Goal: Task Accomplishment & Management: Complete application form

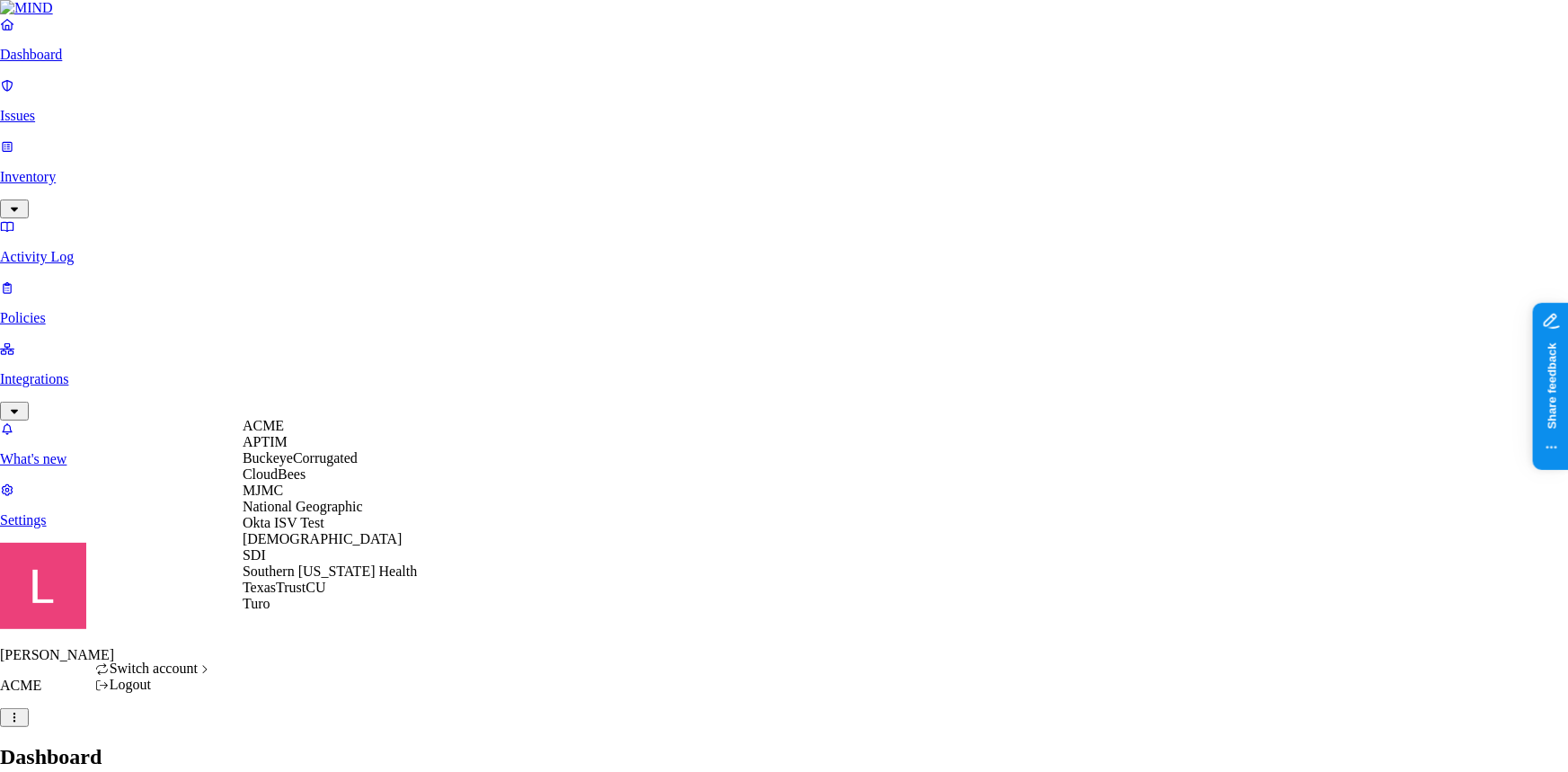
scroll to position [50, 0]
click at [331, 547] on div "Samsara" at bounding box center [329, 539] width 174 height 16
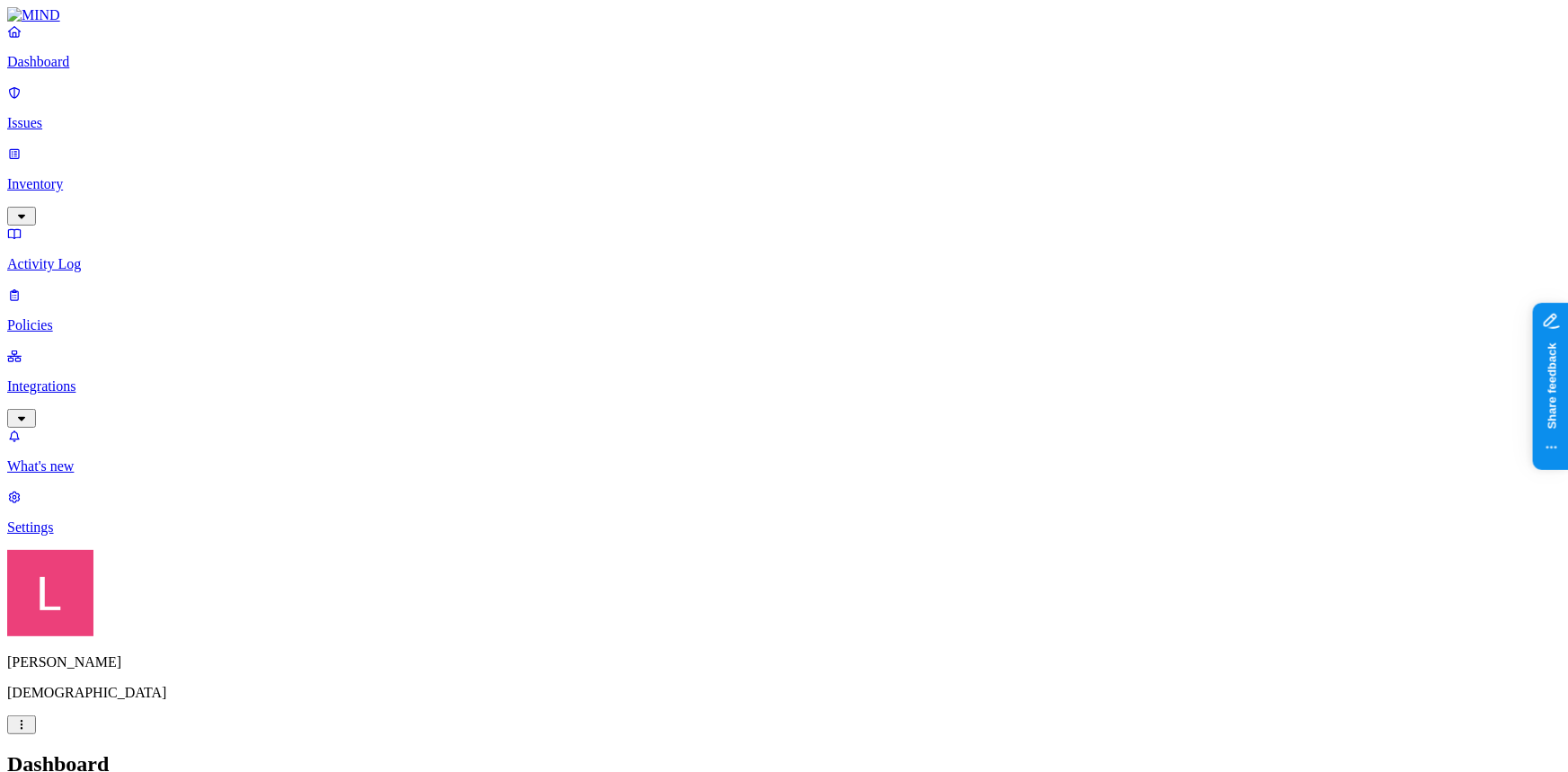
click at [108, 379] on p "Integrations" at bounding box center [784, 386] width 1554 height 16
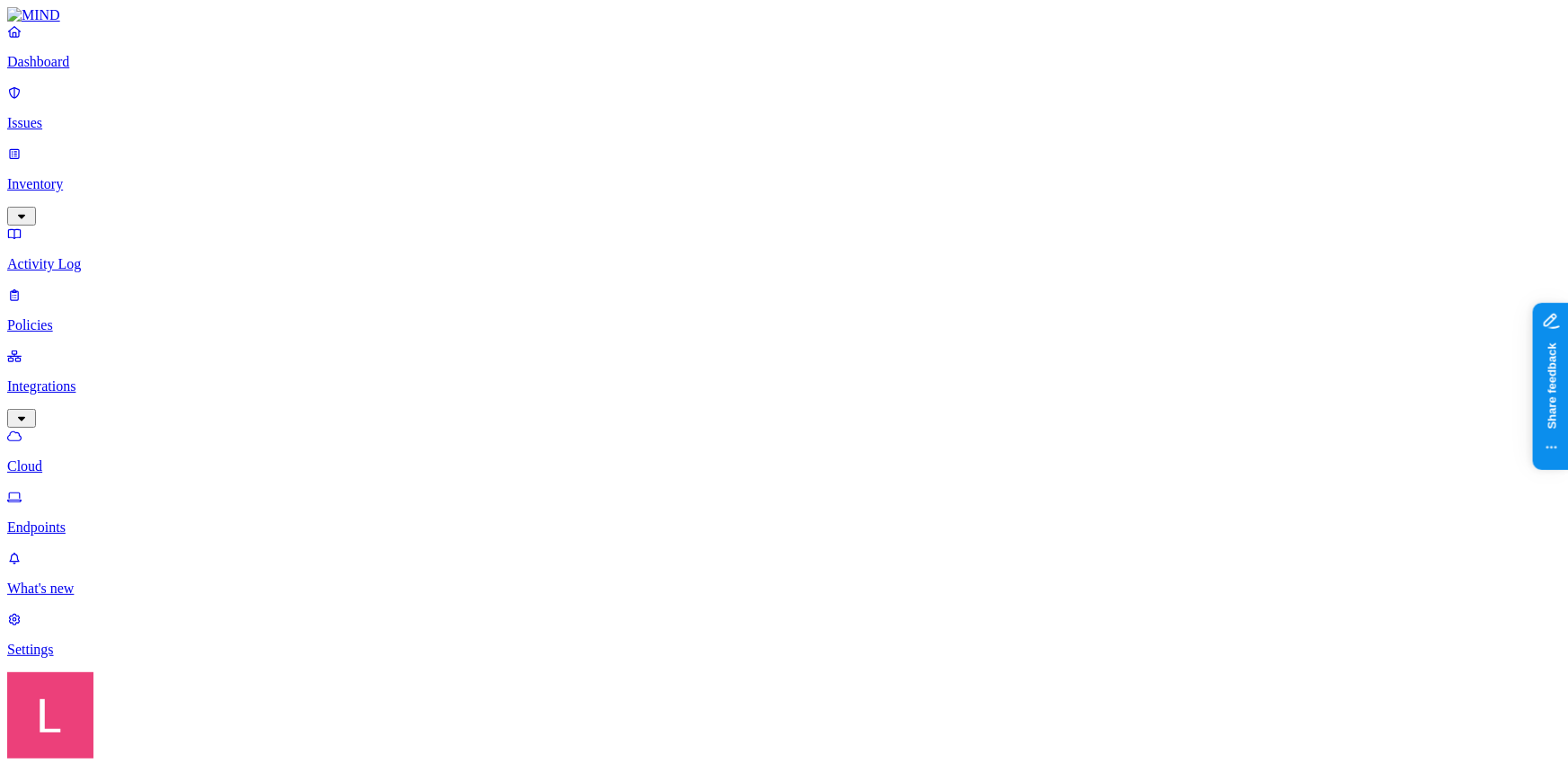
click at [110, 520] on p "Endpoints" at bounding box center [784, 527] width 1554 height 16
click at [170, 749] on html "Dashboard Issues Inventory Activity Log Policies Integrations Cloud Endpoints W…" at bounding box center [784, 579] width 1568 height 1158
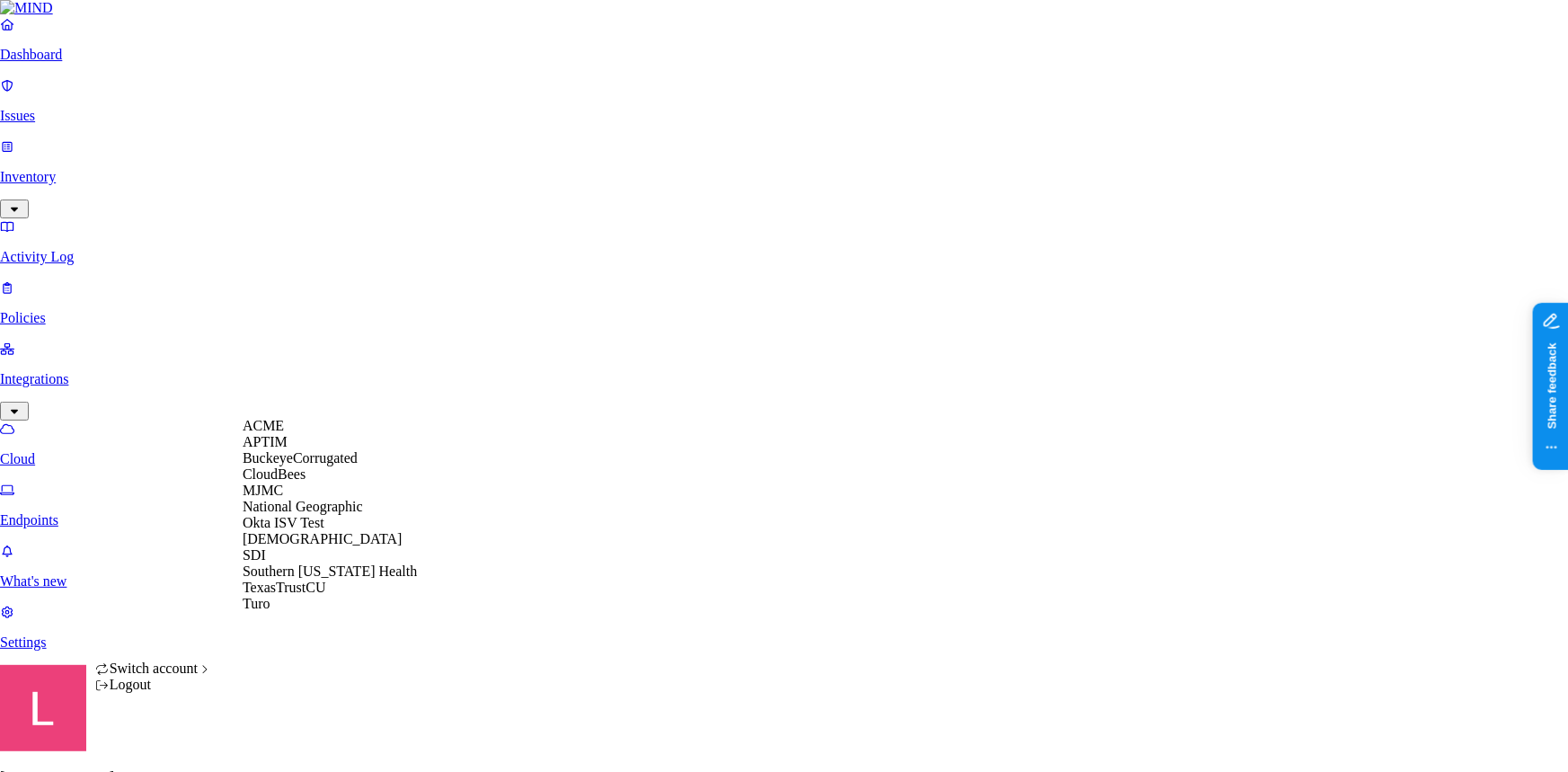
click at [281, 514] on span "National Geographic" at bounding box center [303, 506] width 121 height 15
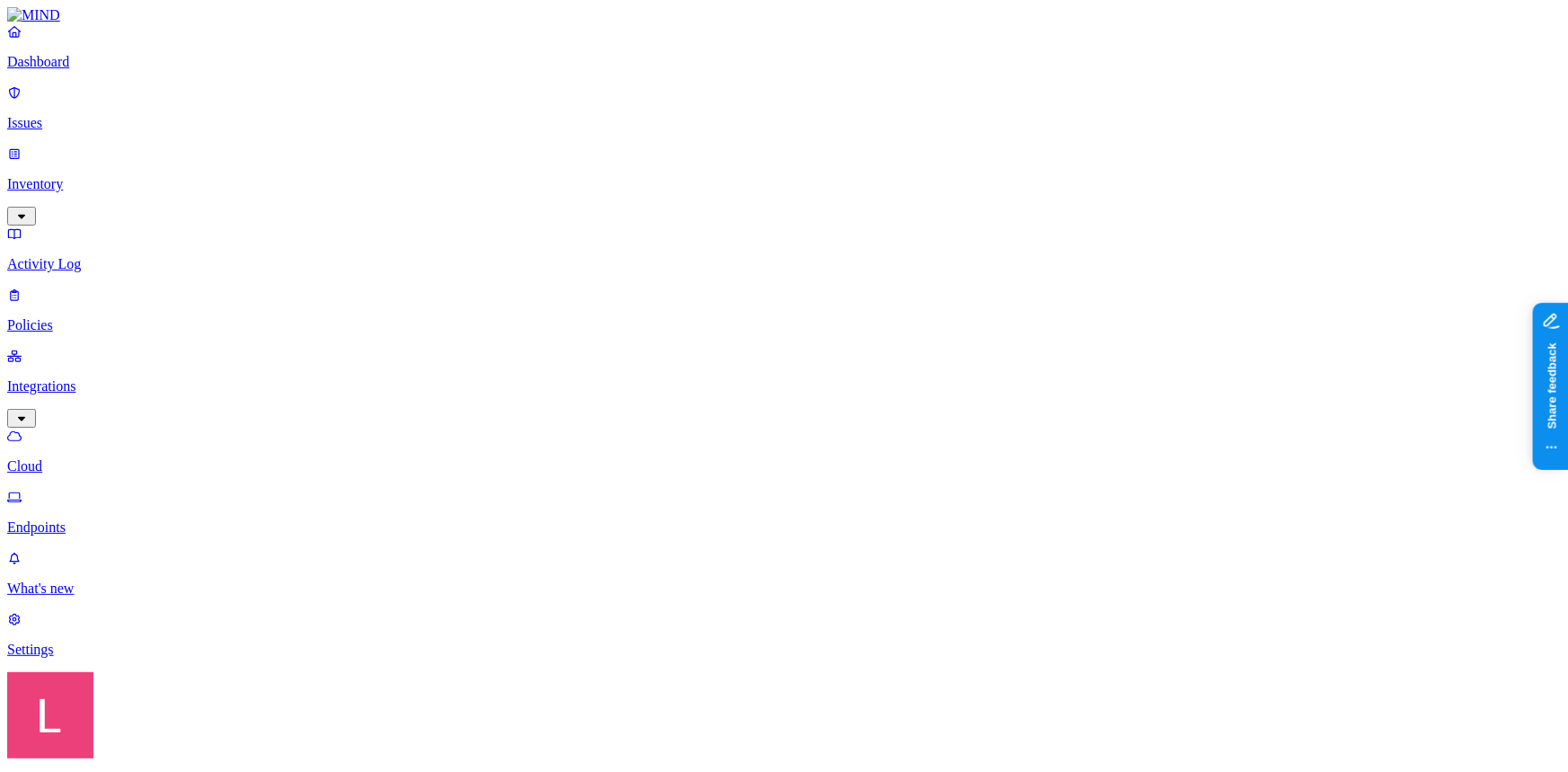
click at [98, 115] on p "Issues" at bounding box center [784, 123] width 1554 height 16
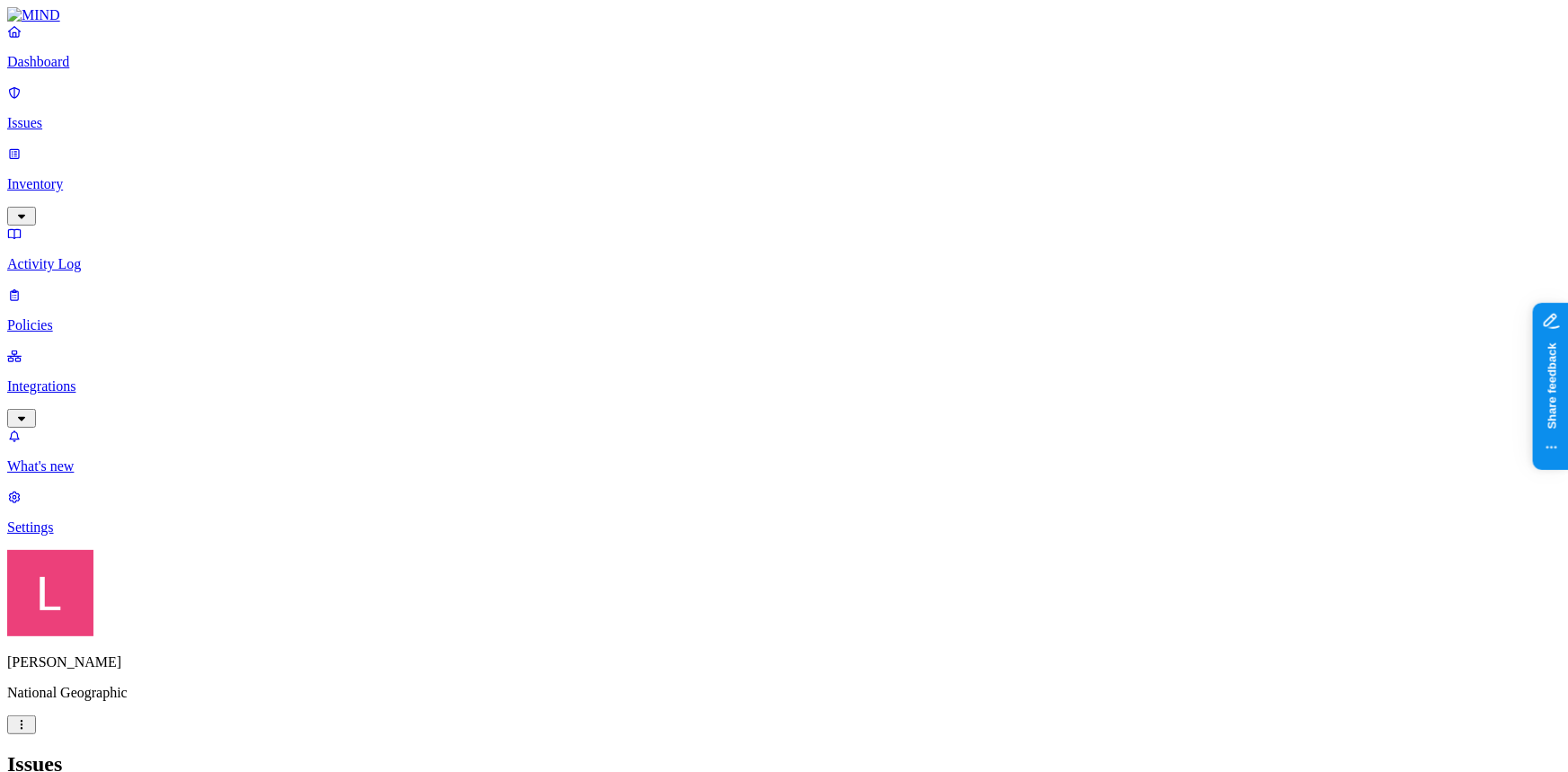
click at [94, 70] on link "Dashboard" at bounding box center [784, 47] width 1554 height 47
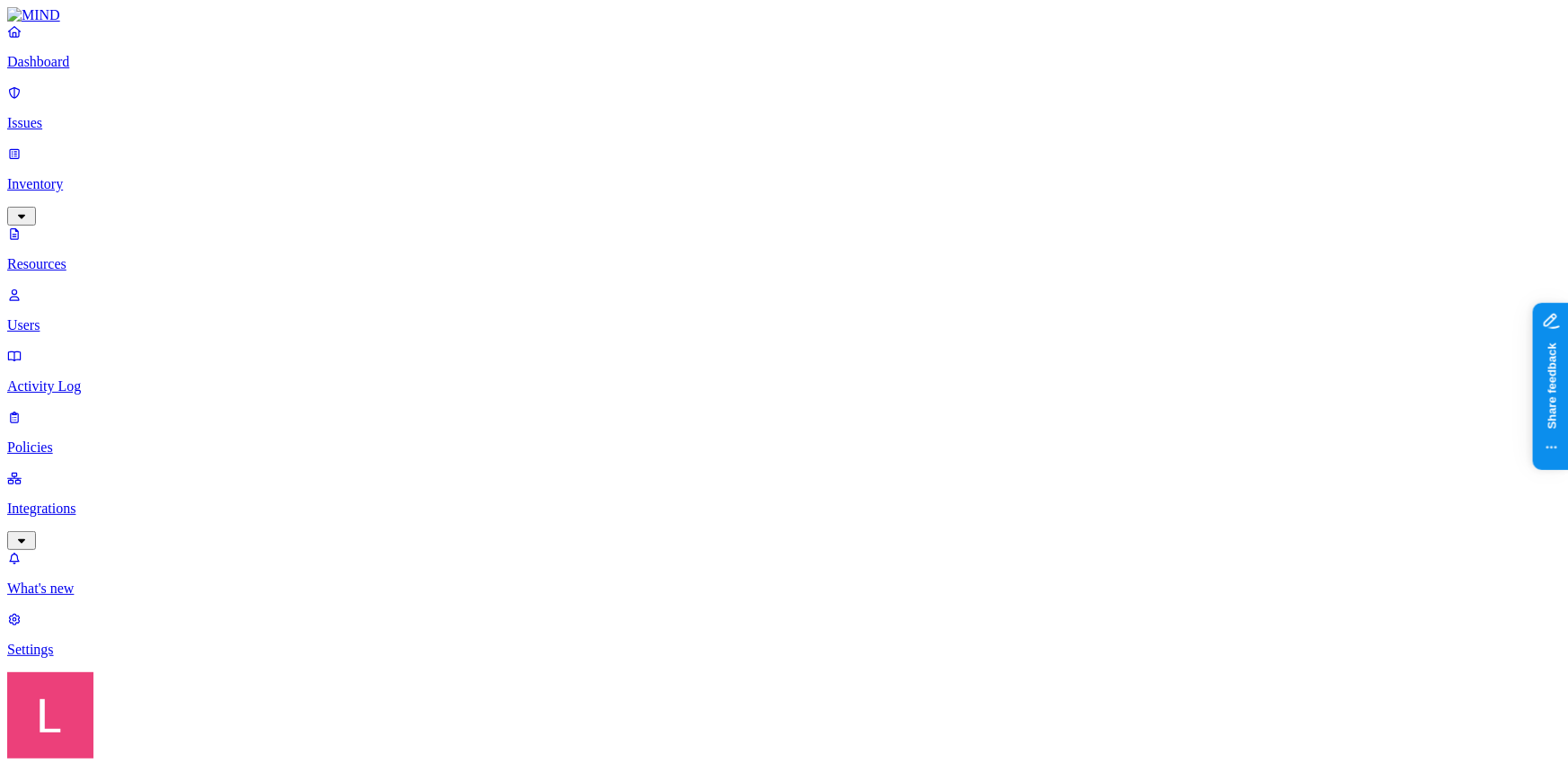
click at [117, 70] on p "Dashboard" at bounding box center [784, 62] width 1554 height 16
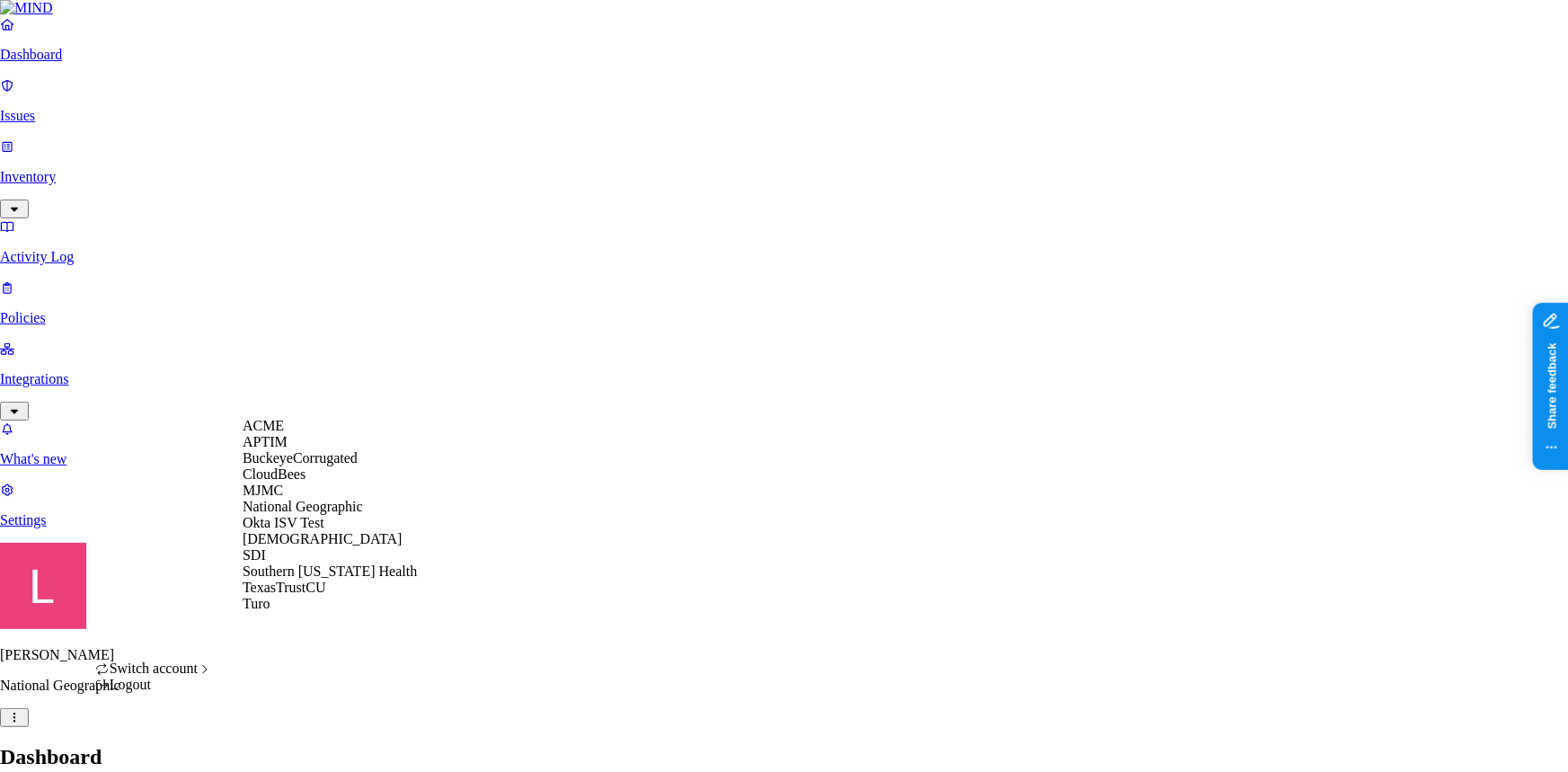
click at [294, 434] on div "ACME" at bounding box center [329, 426] width 174 height 16
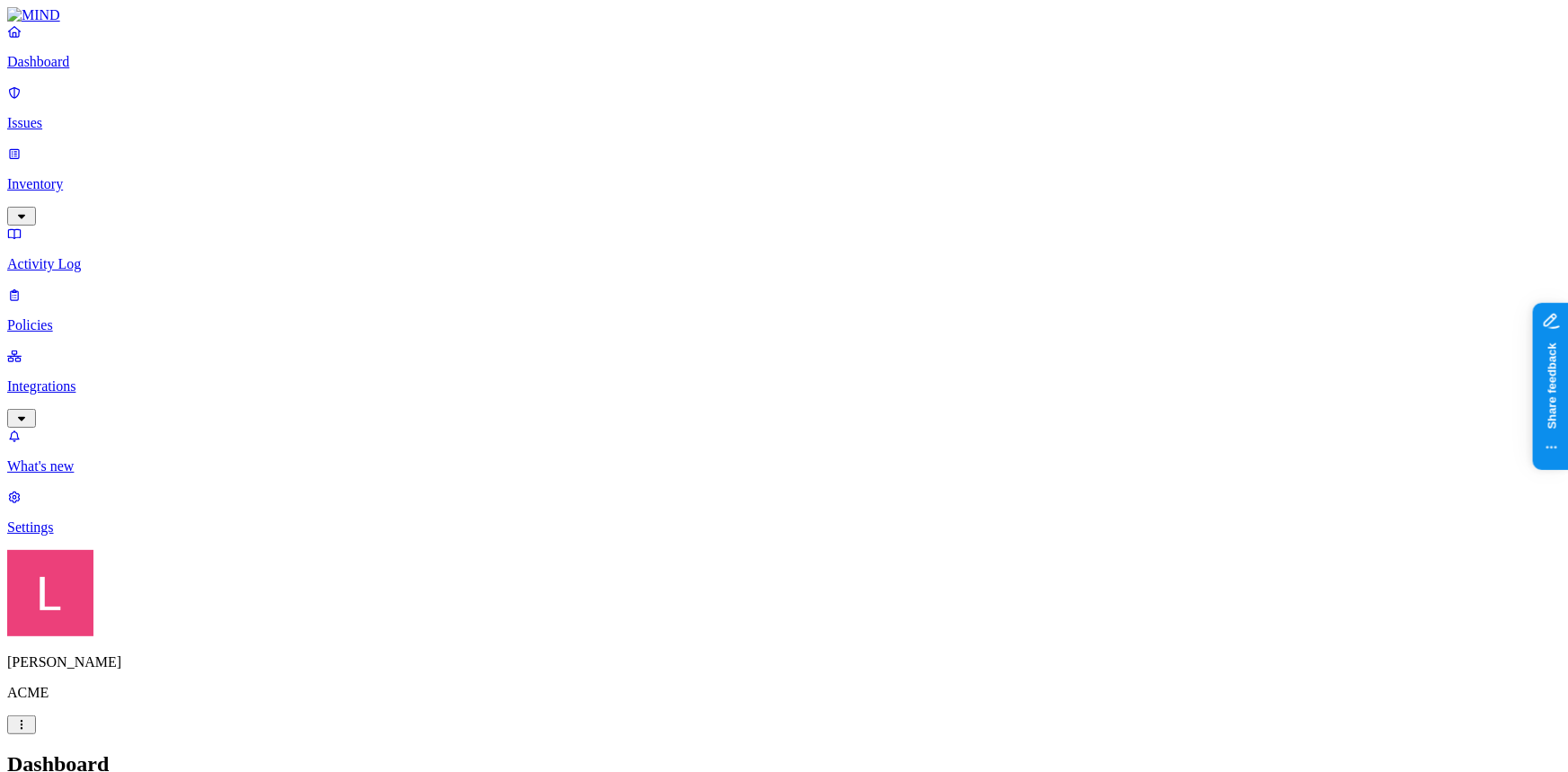
click at [112, 176] on p "Inventory" at bounding box center [784, 184] width 1554 height 16
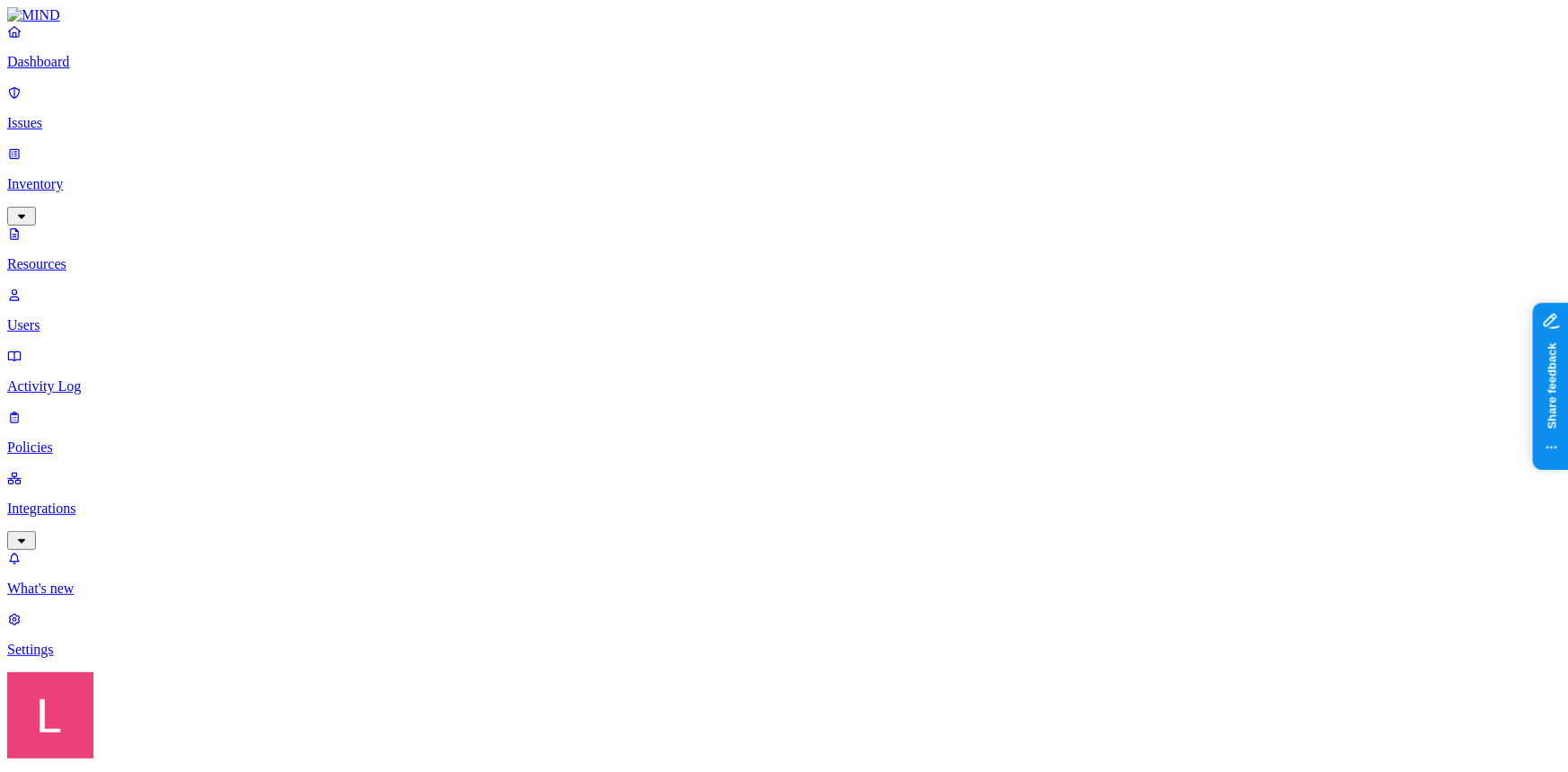
click at [81, 317] on p "Users" at bounding box center [784, 325] width 1554 height 16
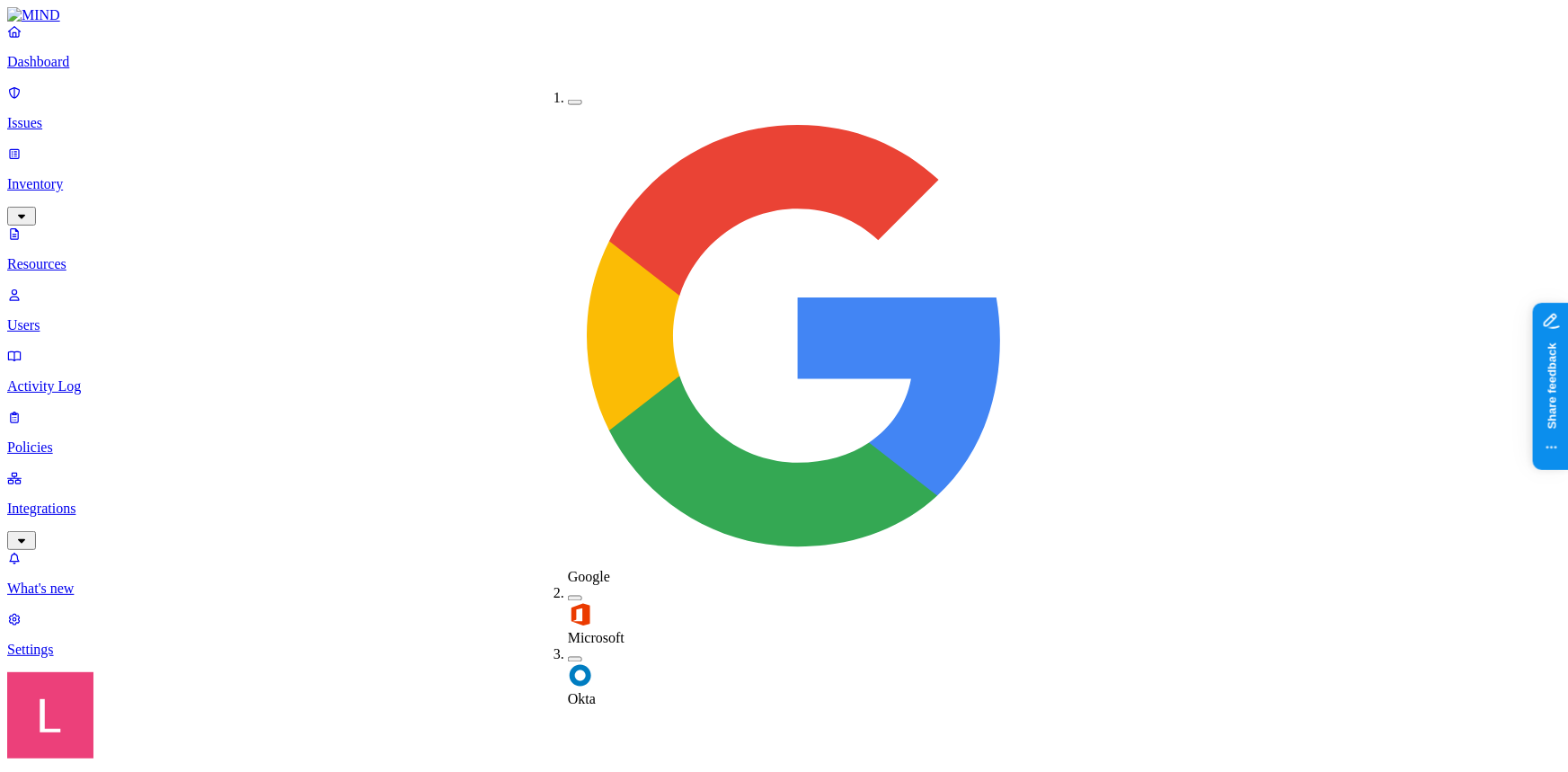
click at [568, 657] on button "button" at bounding box center [575, 660] width 14 height 6
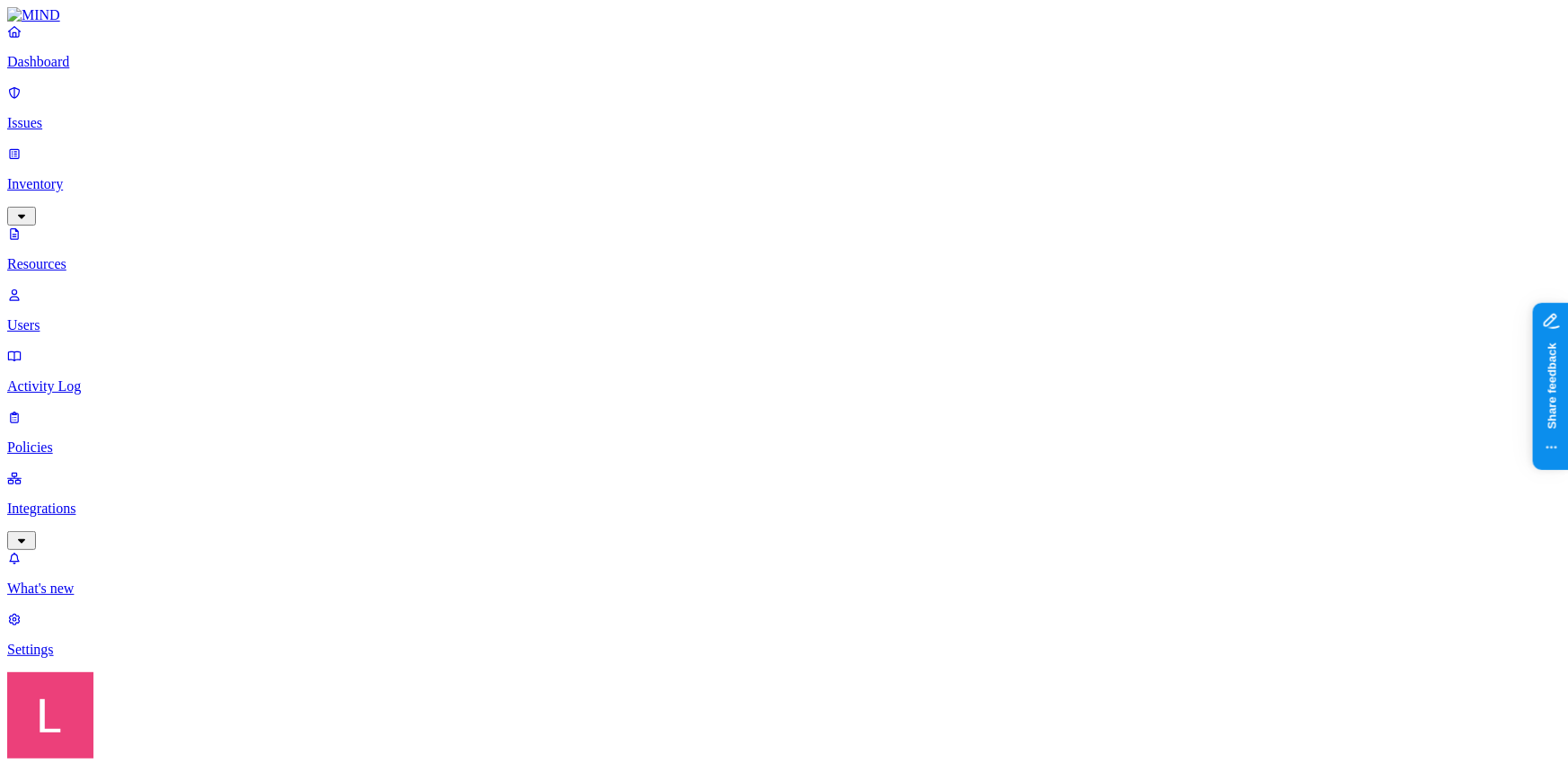
click at [144, 70] on p "Dashboard" at bounding box center [784, 62] width 1554 height 16
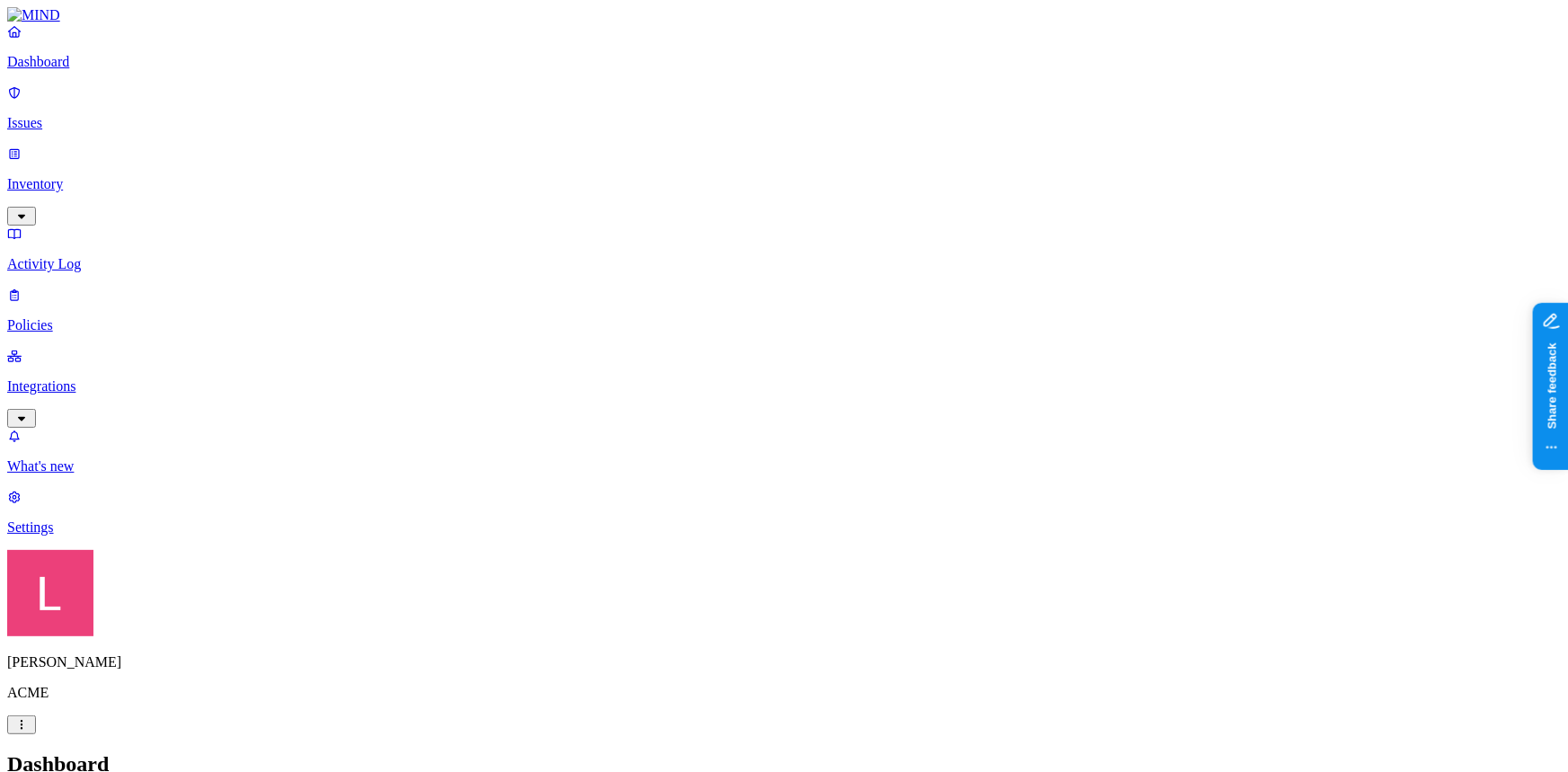
click at [130, 411] on nav "Dashboard Issues Inventory Activity Log Policies Integrations What's new 1 Sett…" at bounding box center [784, 280] width 1554 height 512
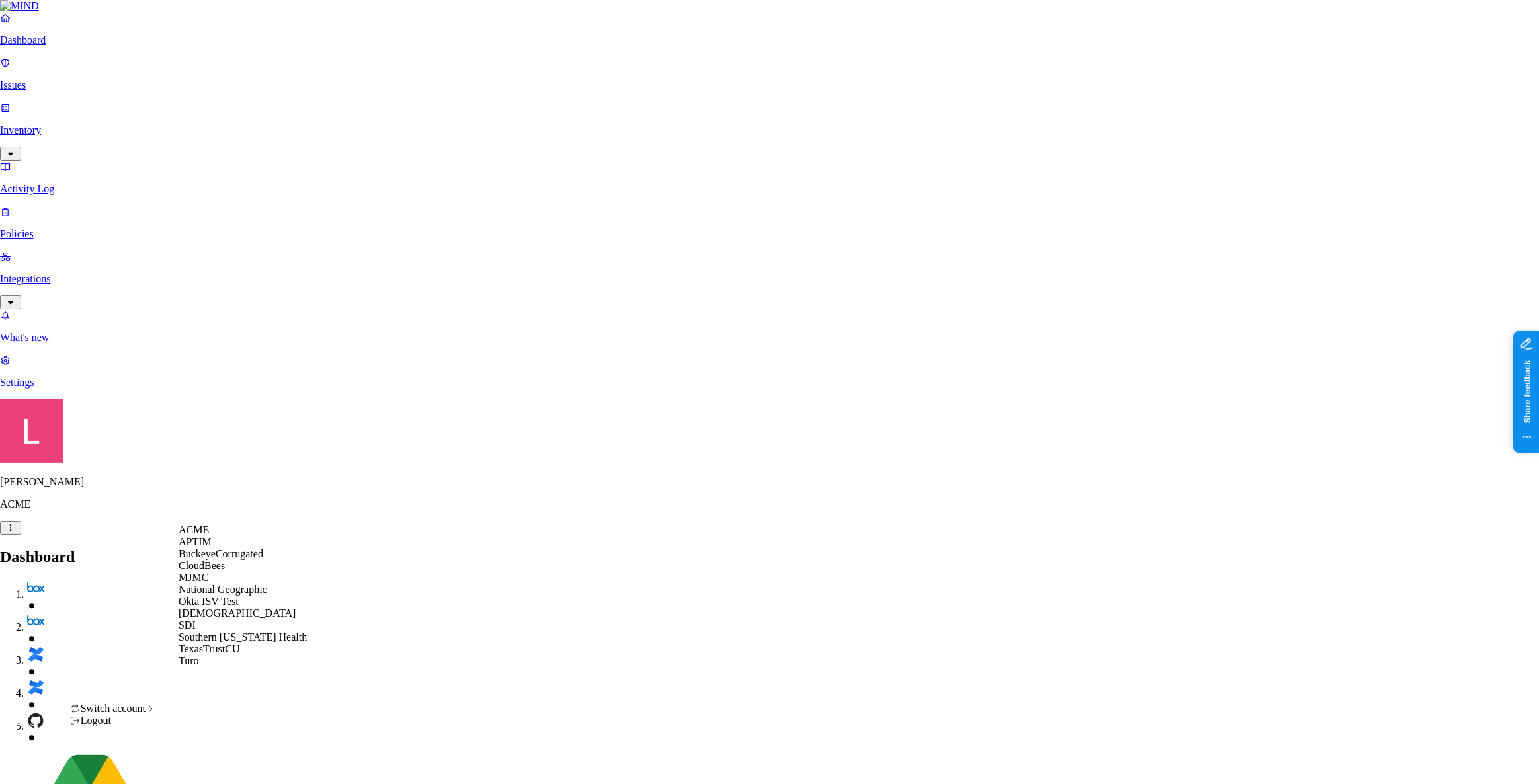
click at [235, 567] on div "CloudBees" at bounding box center [242, 566] width 128 height 12
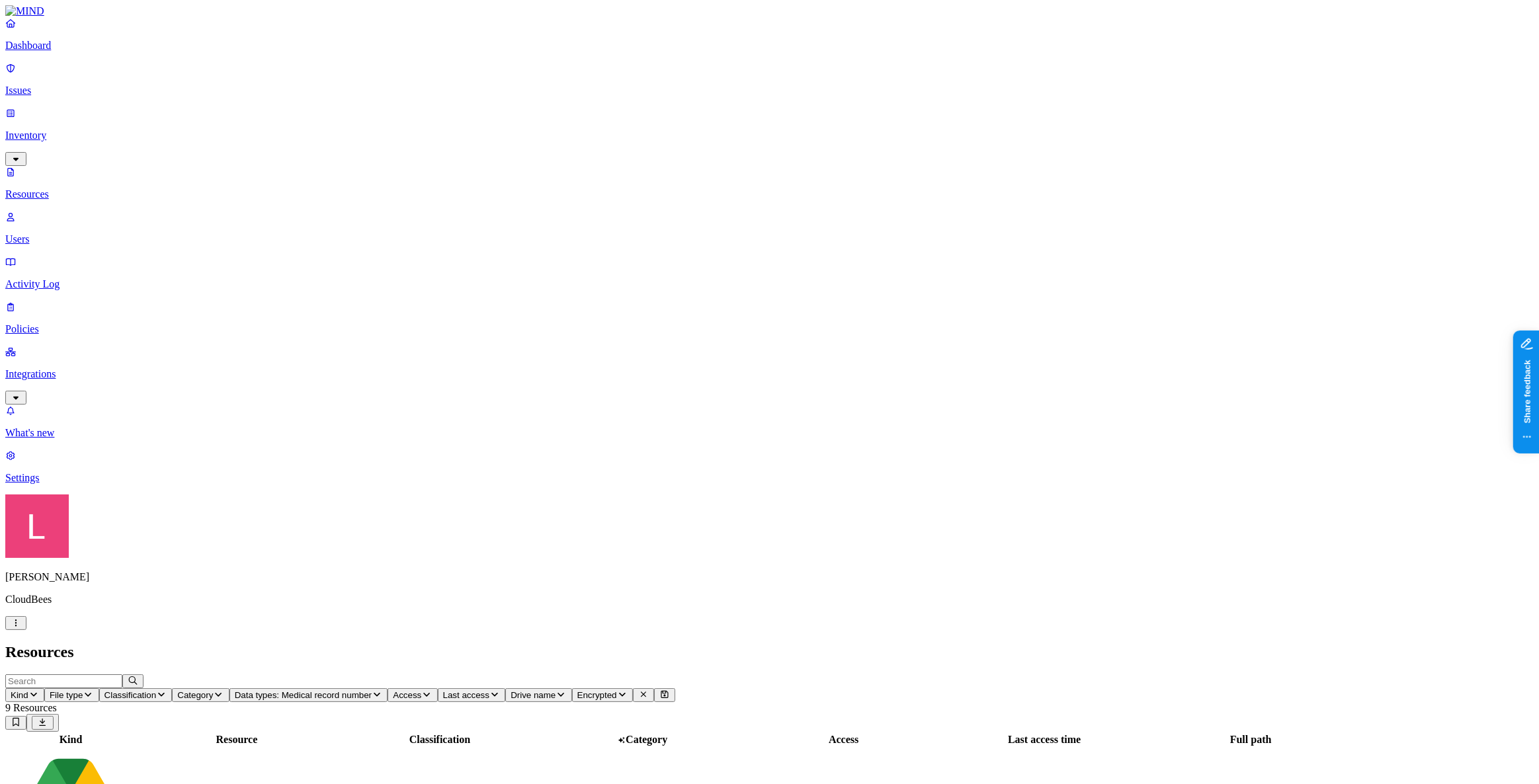
click at [55, 52] on p "Dashboard" at bounding box center [770, 46] width 1528 height 12
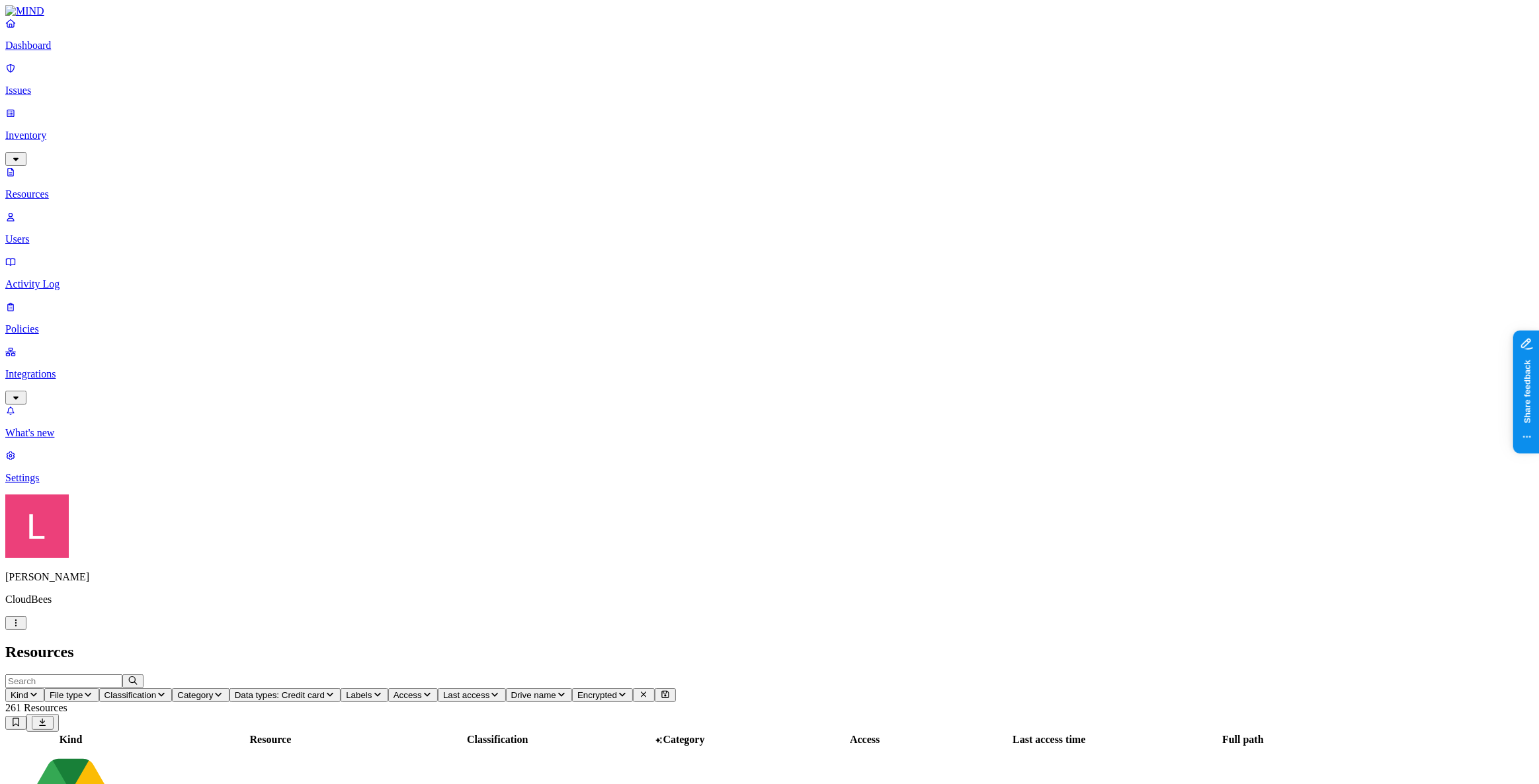
click at [76, 52] on p "Dashboard" at bounding box center [770, 46] width 1528 height 12
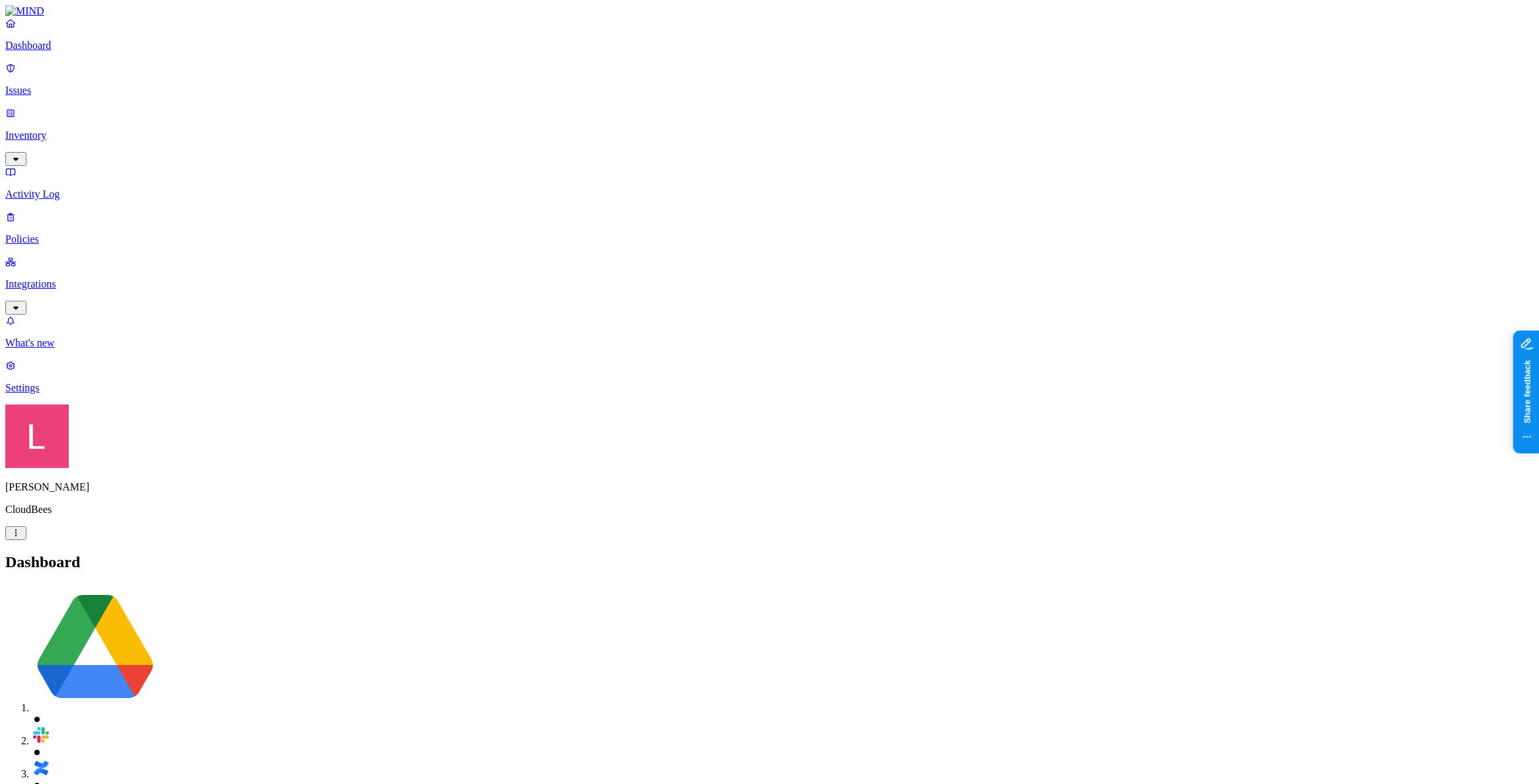
click at [60, 130] on p "Inventory" at bounding box center [770, 135] width 1528 height 12
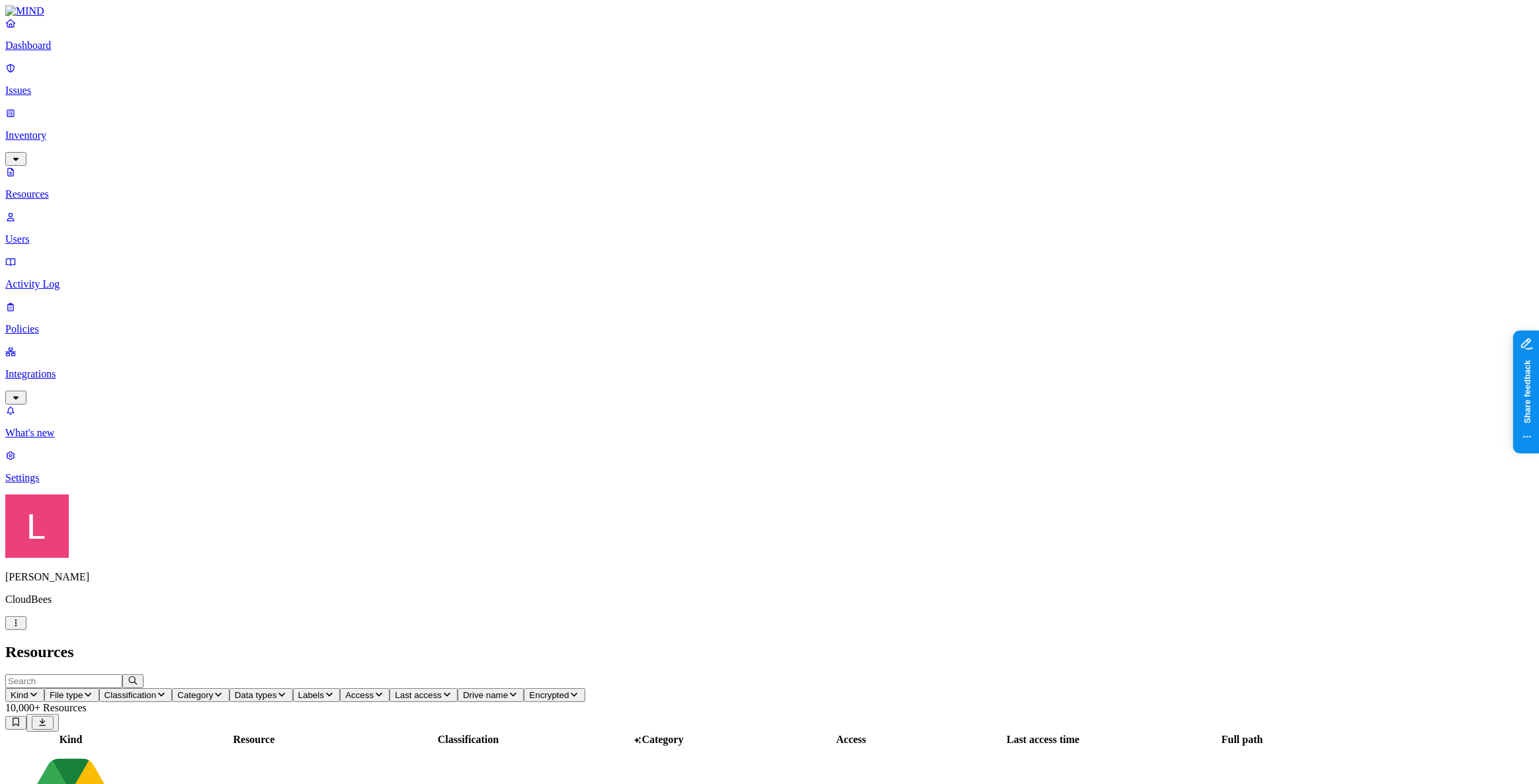
click at [99, 688] on button "File type" at bounding box center [71, 695] width 55 height 14
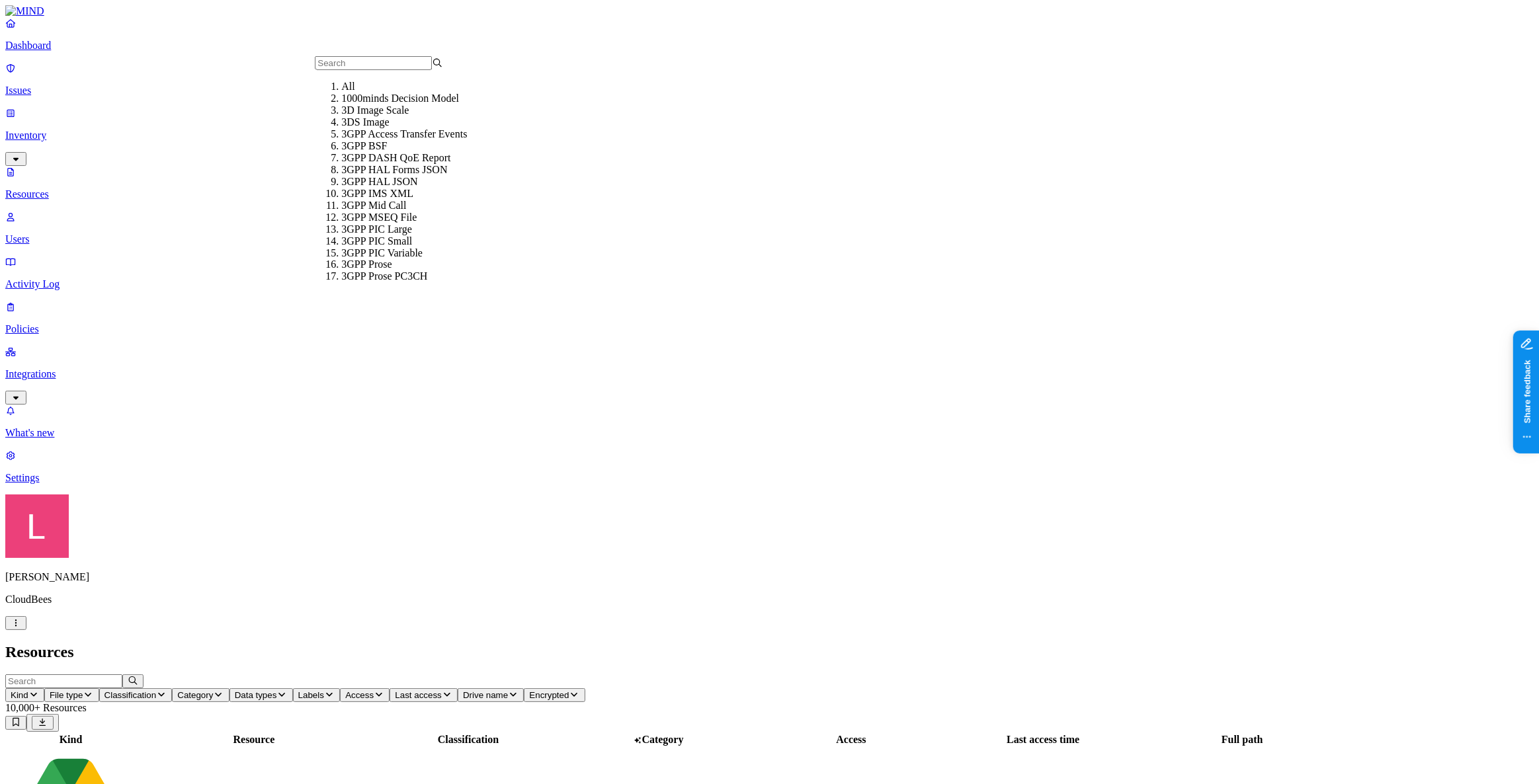
click at [173, 688] on button "Classification" at bounding box center [136, 695] width 74 height 14
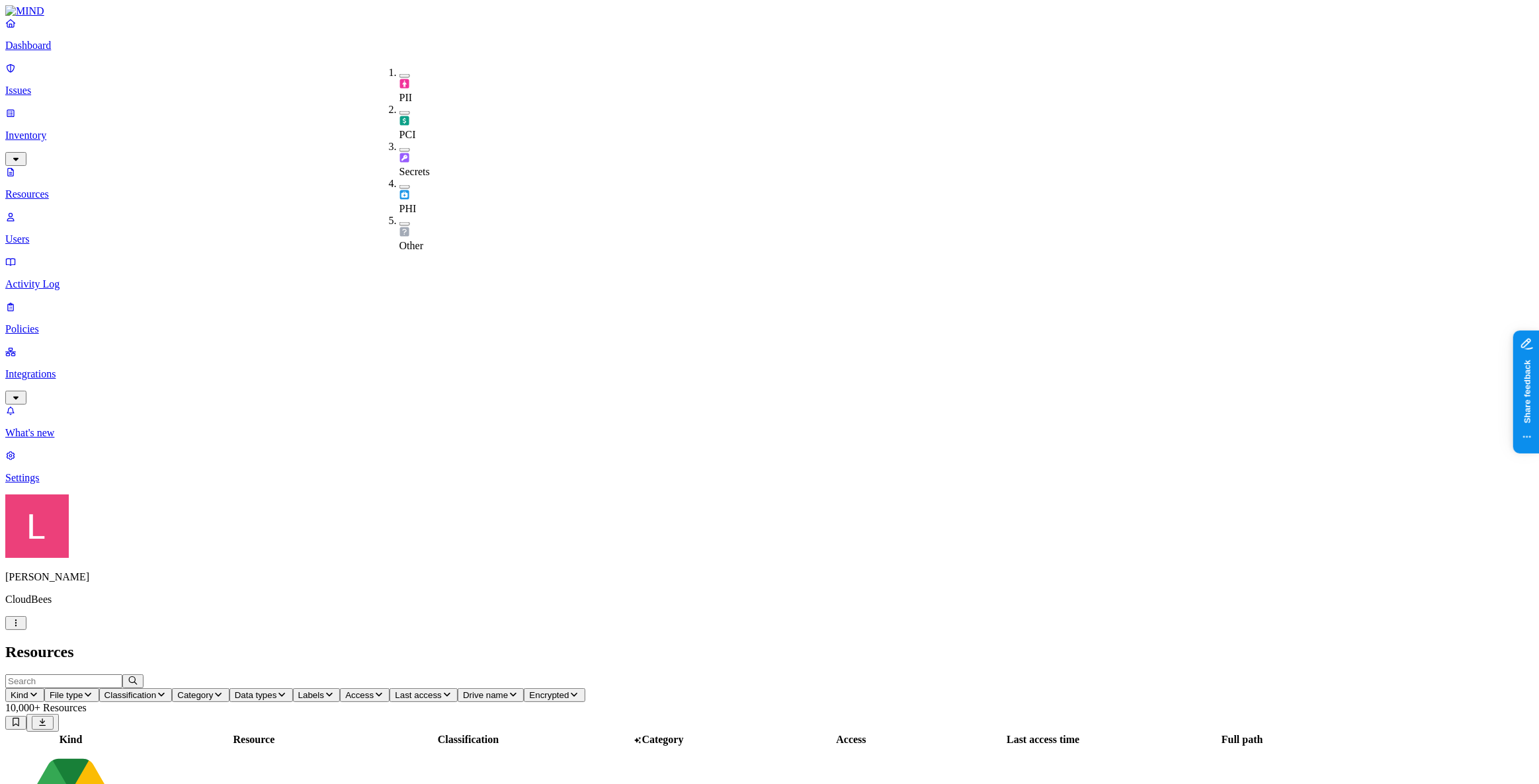
click at [39, 690] on icon "button" at bounding box center [34, 694] width 11 height 8
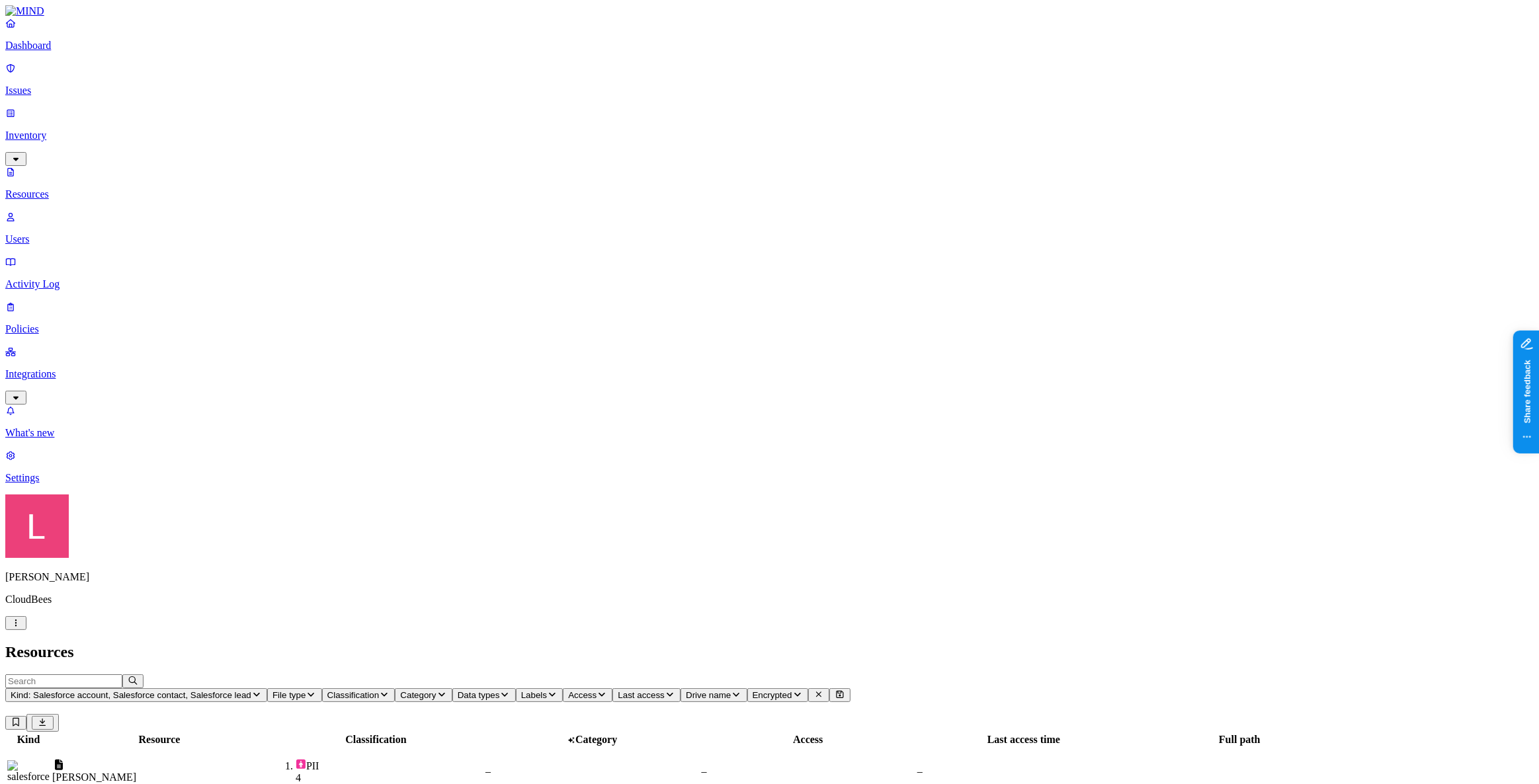
click at [251, 690] on span "Kind: Salesforce account, Salesforce contact, Salesforce lead" at bounding box center [131, 695] width 241 height 10
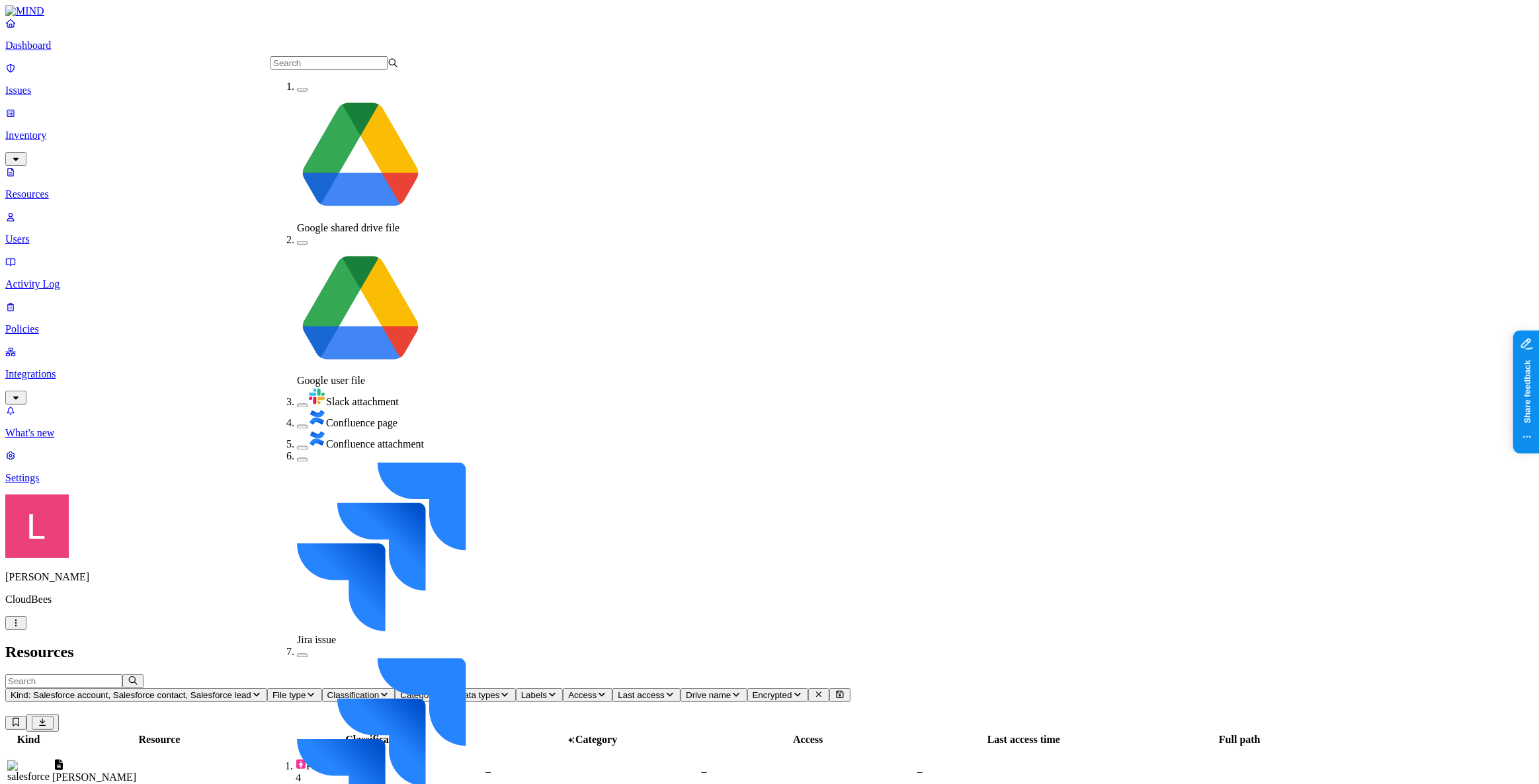
scroll to position [70, 0]
click at [570, 643] on h2 "Resources" at bounding box center [770, 652] width 1528 height 18
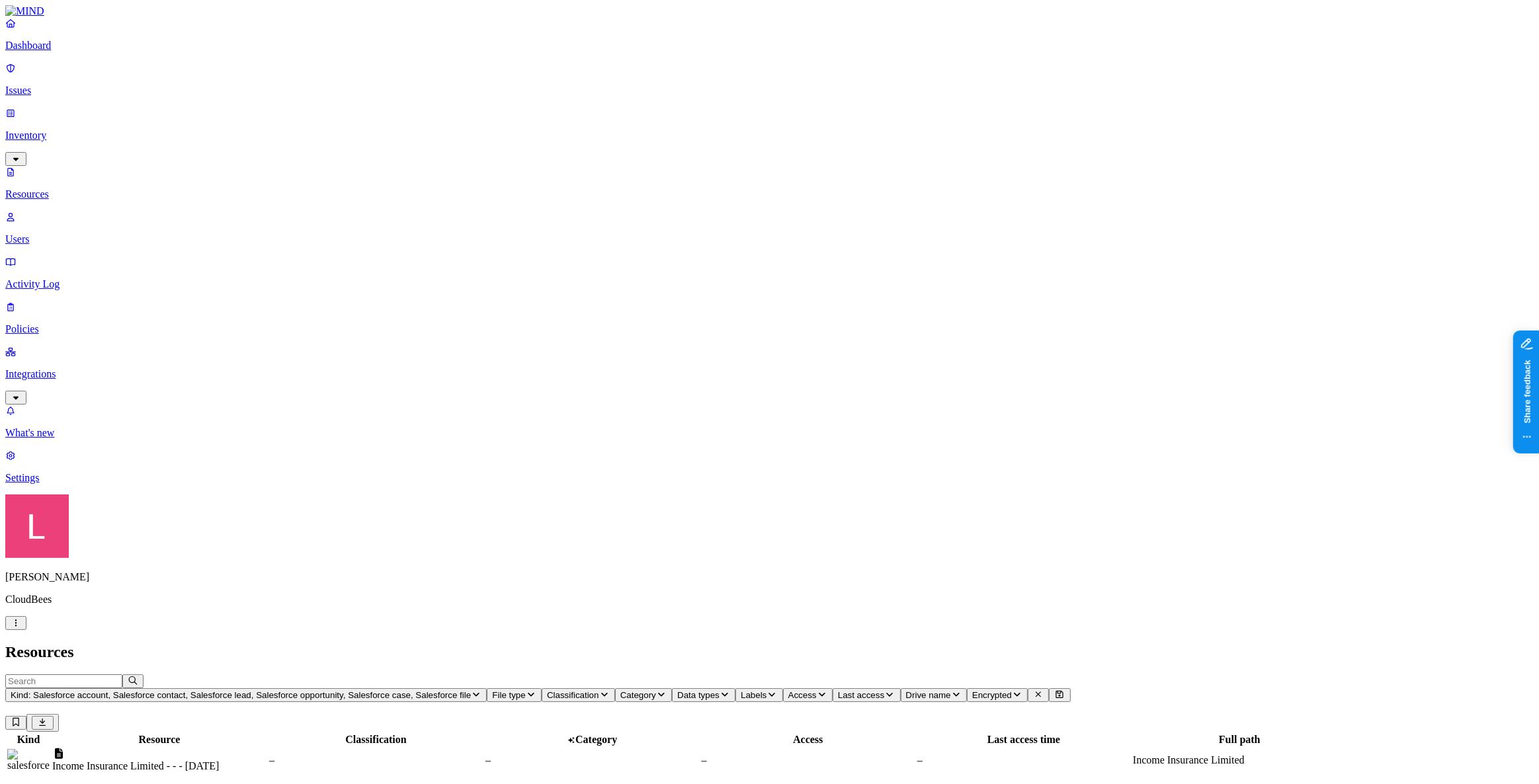
click at [547, 690] on span "Classification" at bounding box center [573, 695] width 53 height 10
click at [515, 74] on button "button" at bounding box center [520, 76] width 11 height 4
click at [515, 113] on button "button" at bounding box center [520, 115] width 11 height 4
click at [515, 77] on div "PII" at bounding box center [515, 86] width 0 height 39
click at [433, 748] on td "PII 5 PCI 1" at bounding box center [378, 784] width 217 height 73
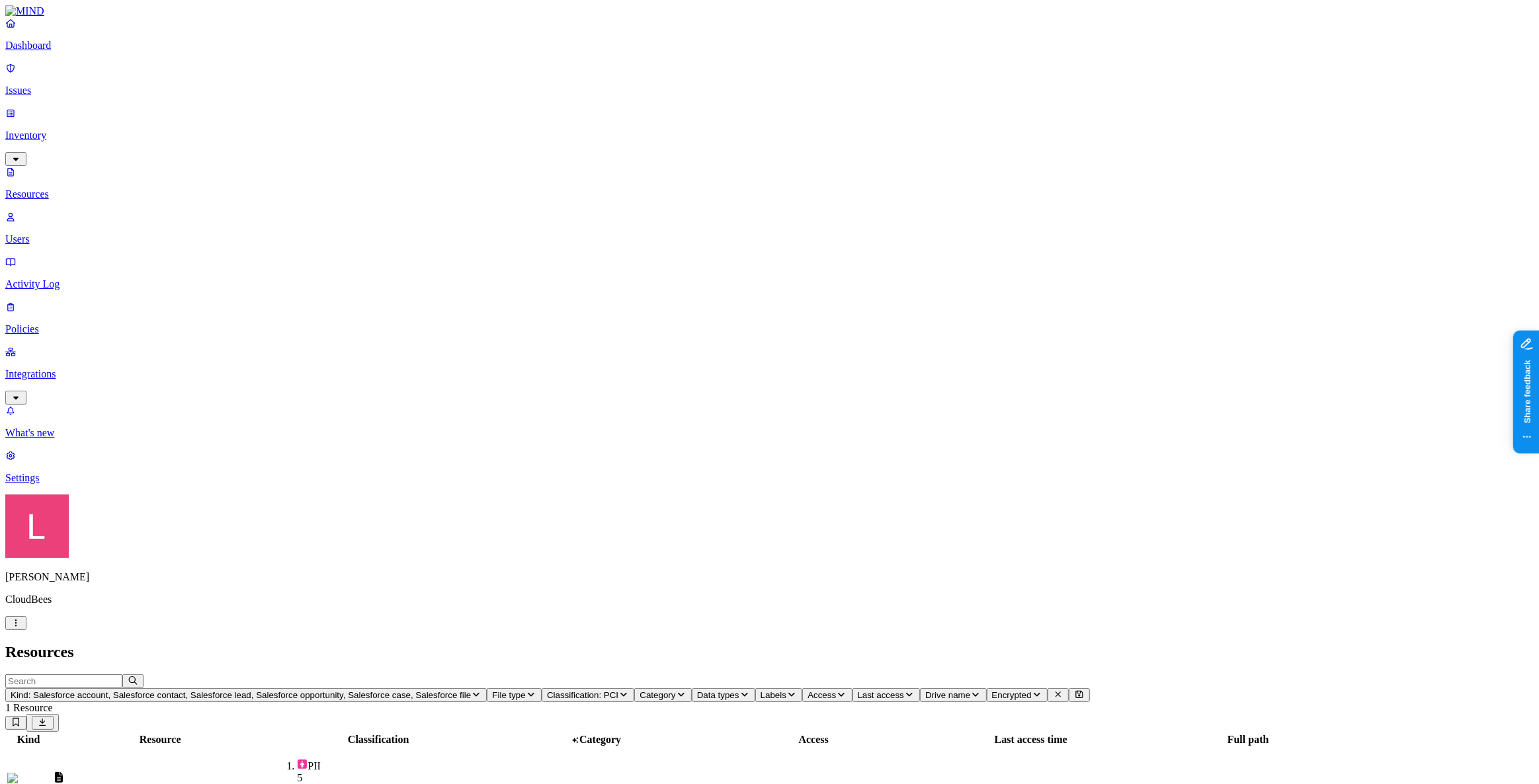
click at [618, 690] on icon "button" at bounding box center [623, 694] width 11 height 8
click at [515, 104] on button "button" at bounding box center [520, 111] width 11 height 14
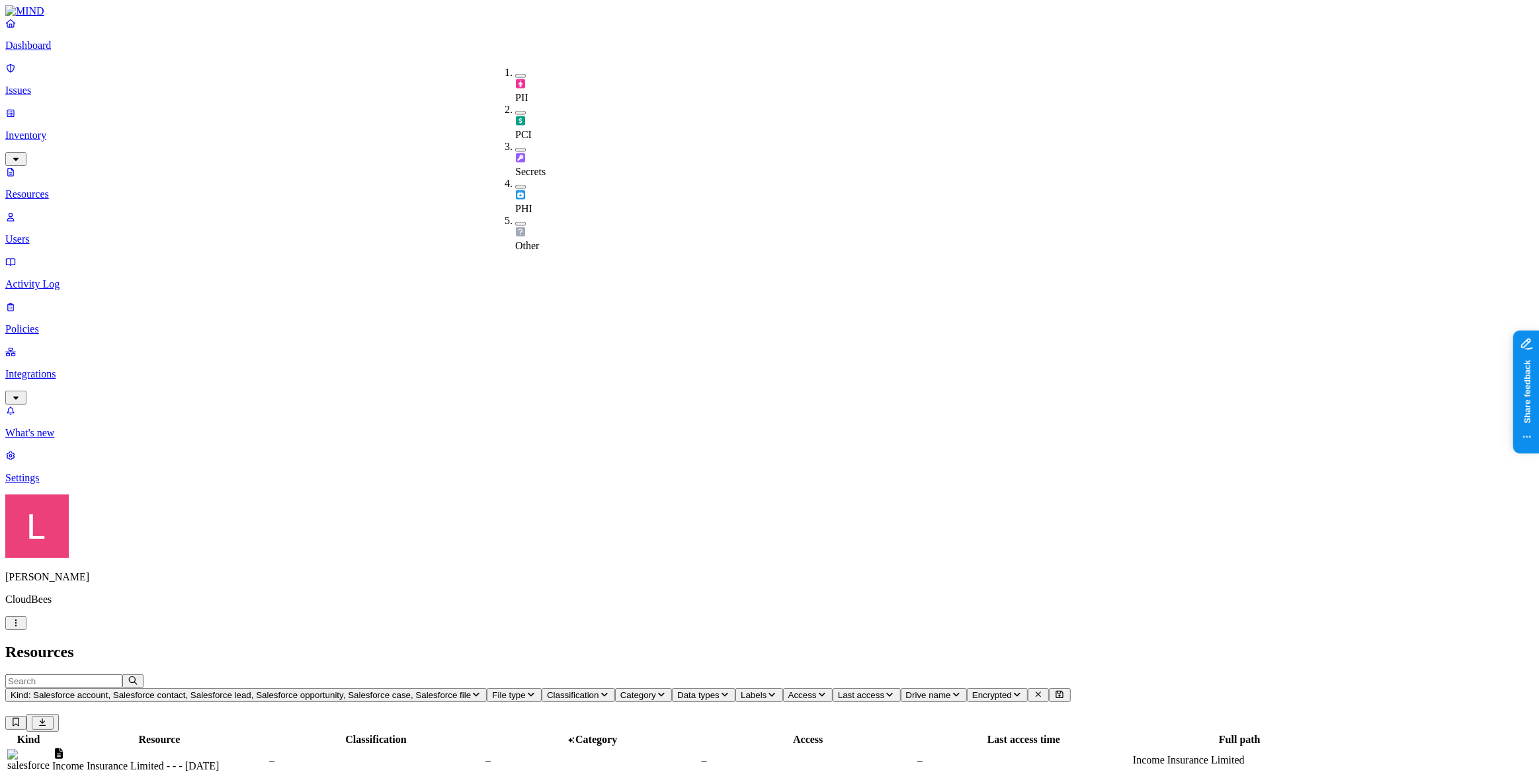
click at [492, 690] on span "File type" at bounding box center [508, 695] width 33 height 10
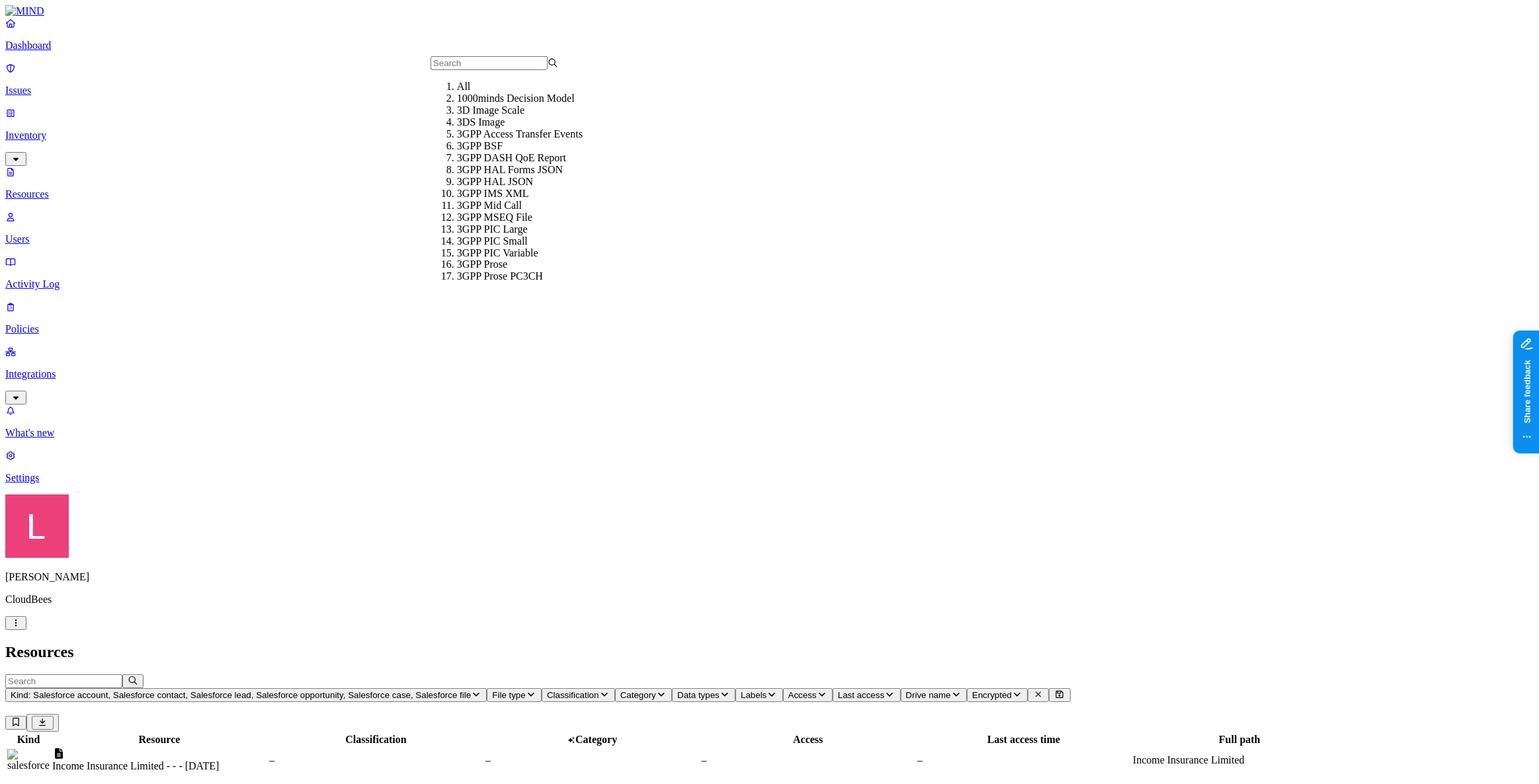
click at [524, 643] on h2 "Resources" at bounding box center [770, 652] width 1528 height 18
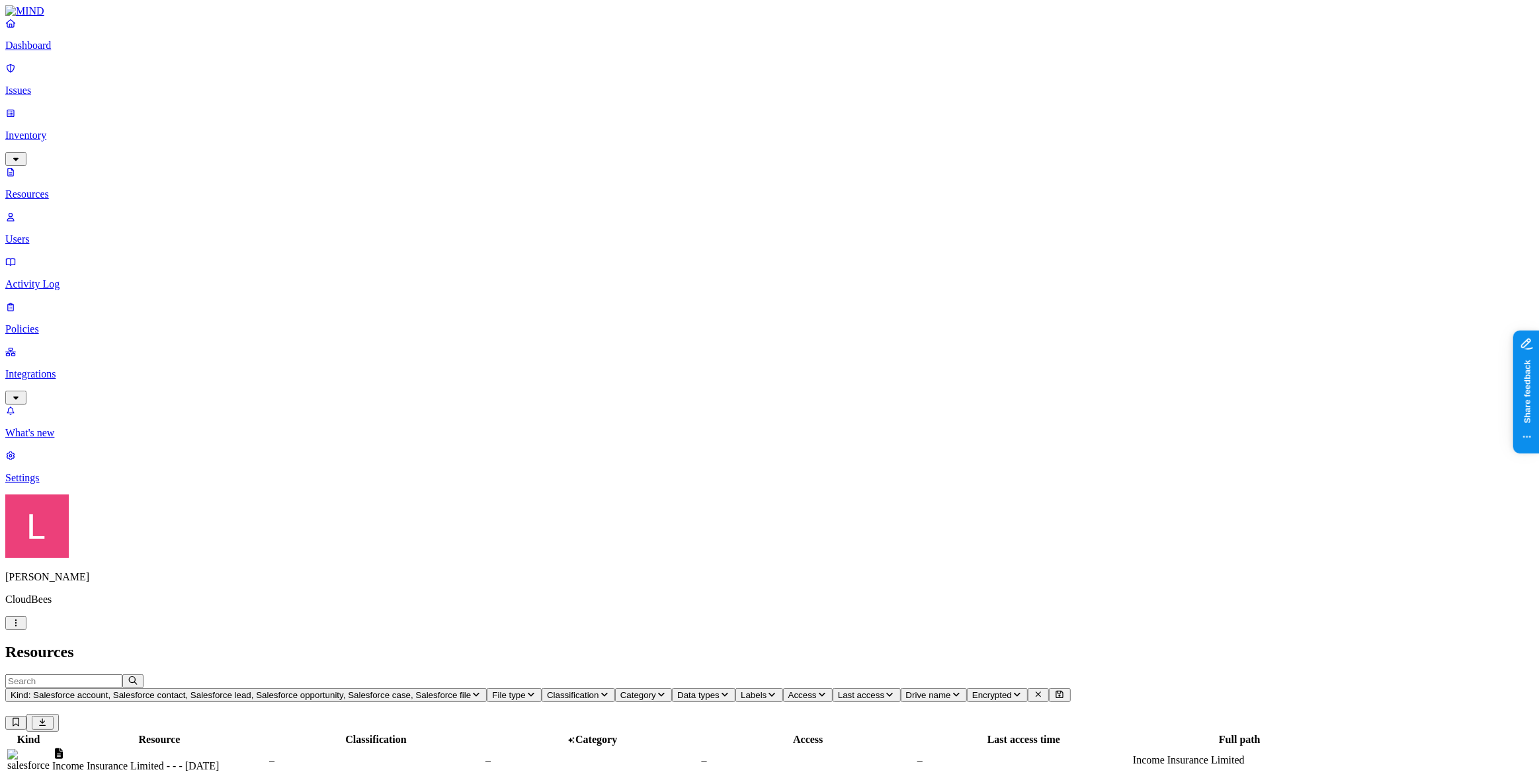
click at [46, 52] on link "Dashboard" at bounding box center [770, 34] width 1528 height 34
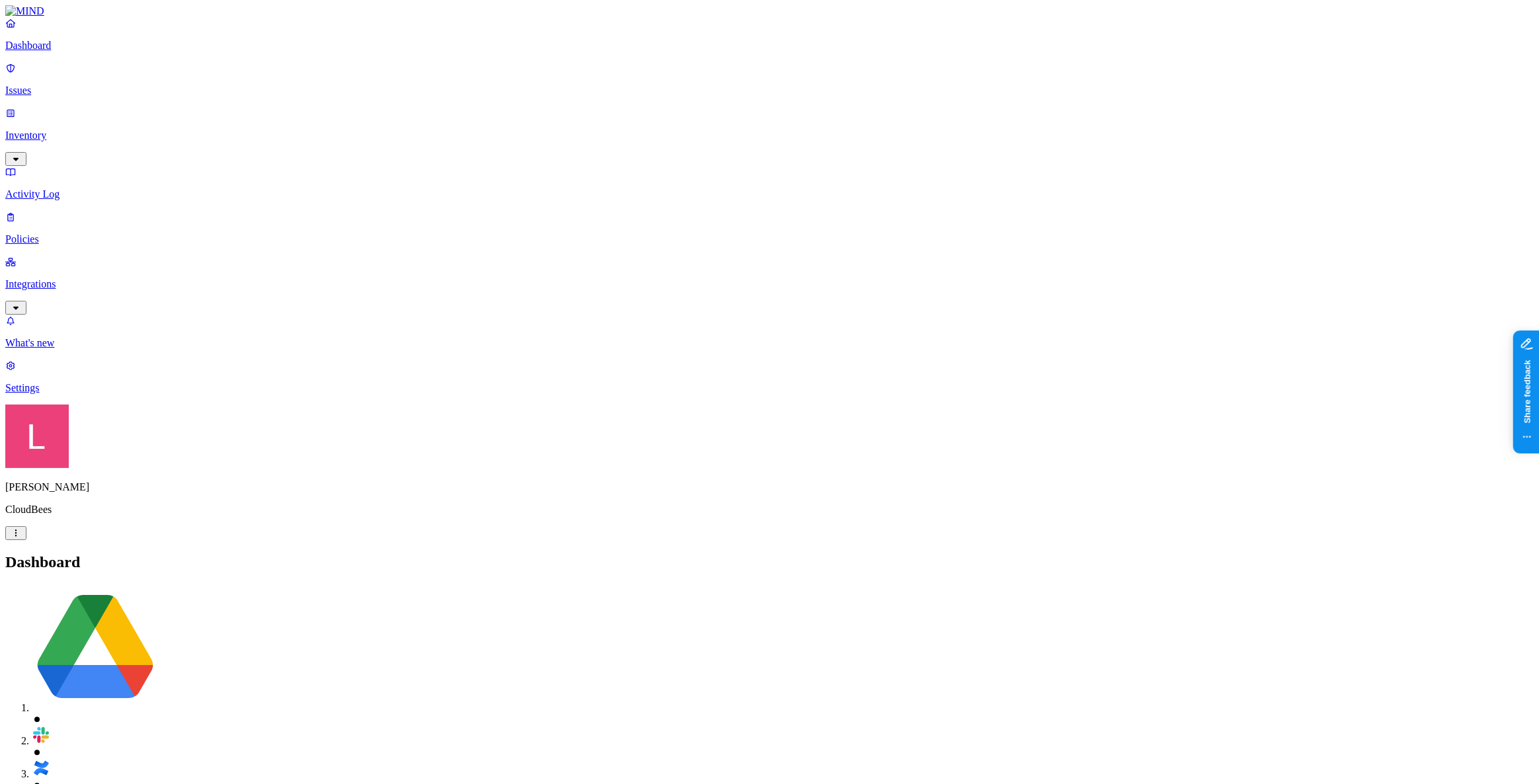
click at [66, 233] on p "Policies" at bounding box center [770, 239] width 1528 height 12
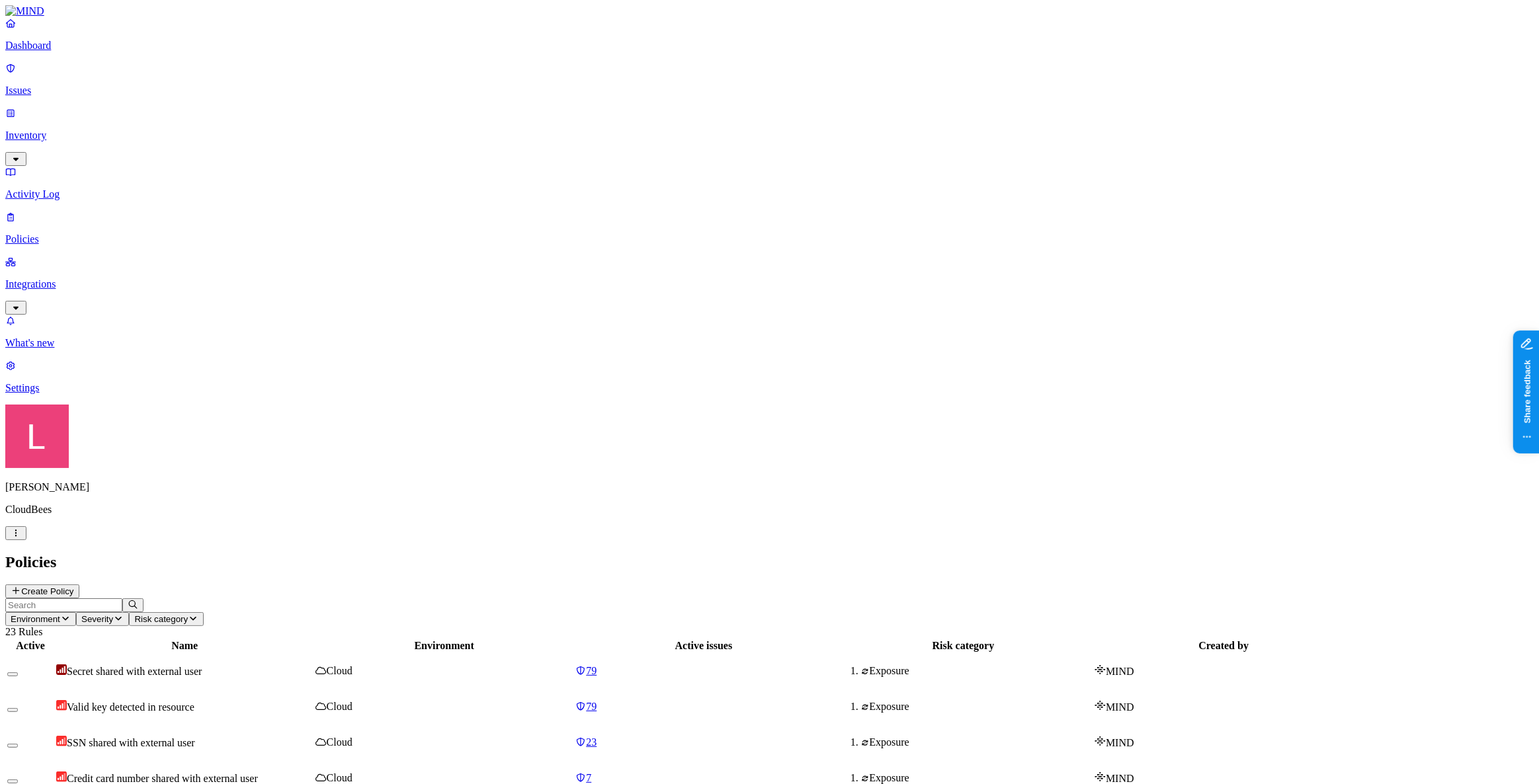
click at [79, 584] on button "Create Policy" at bounding box center [43, 592] width 74 height 14
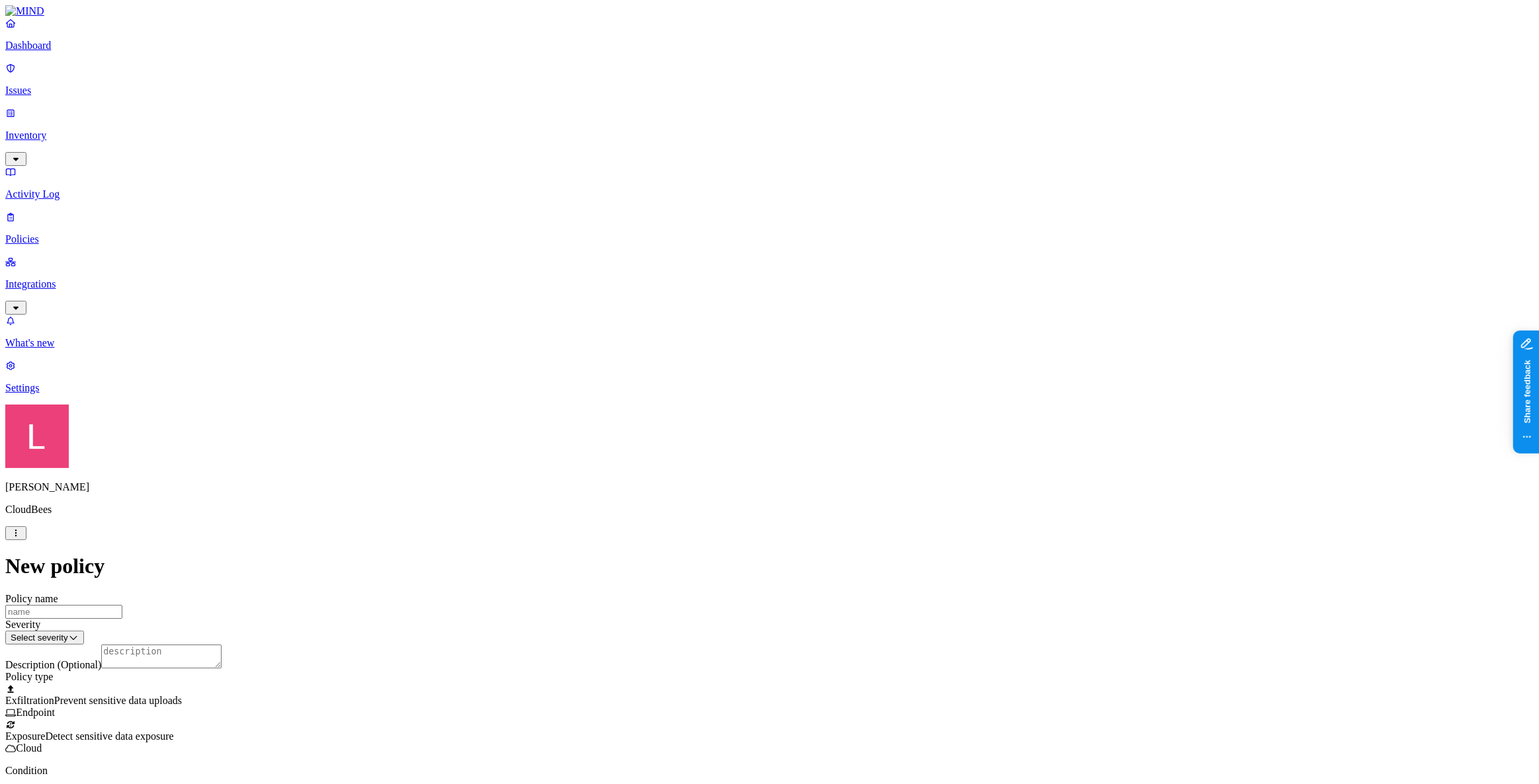
click at [45, 731] on span "Exposure" at bounding box center [25, 736] width 40 height 11
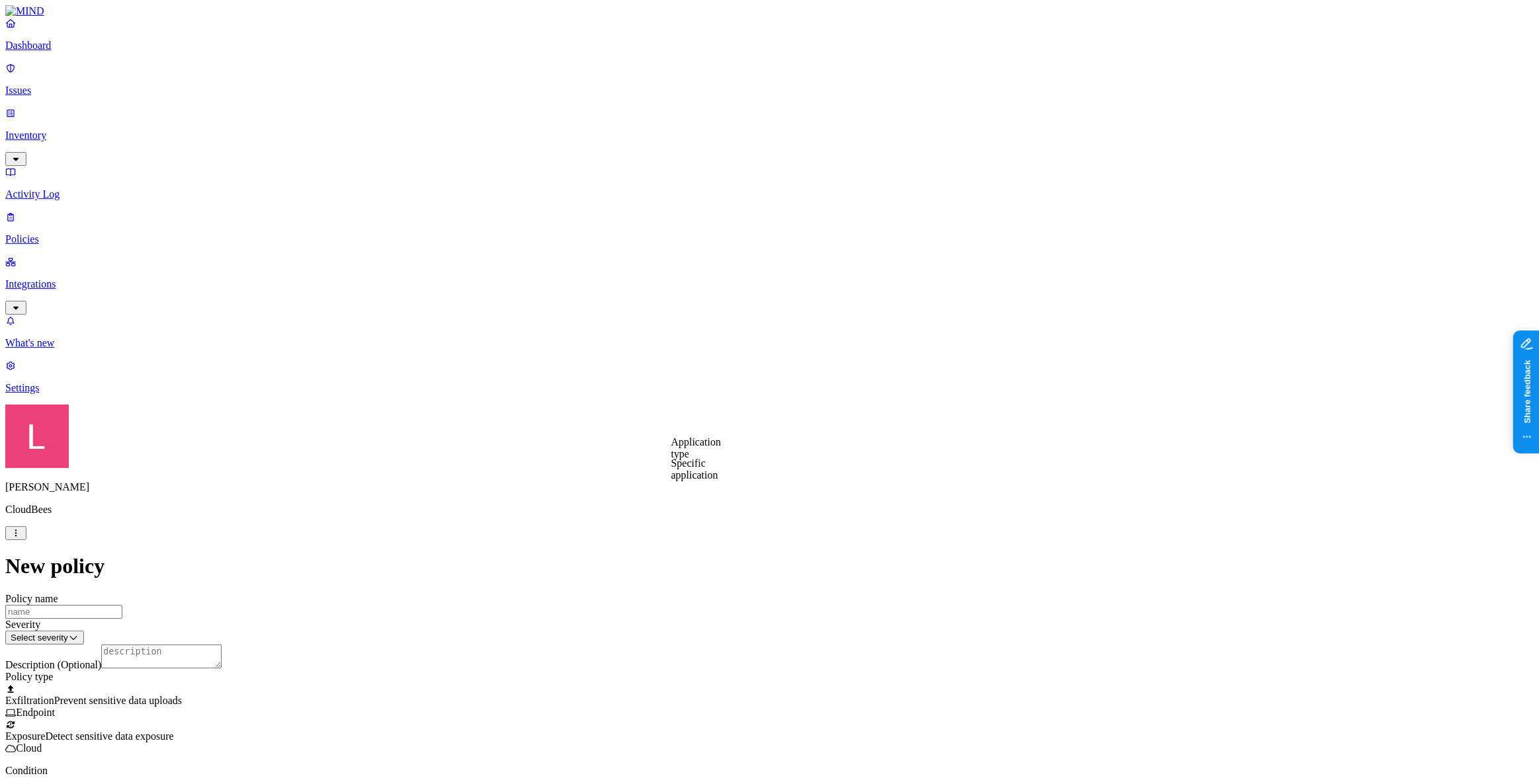
click at [718, 456] on label "Application type" at bounding box center [697, 447] width 50 height 23
click at [718, 470] on label "Specific application" at bounding box center [695, 469] width 47 height 23
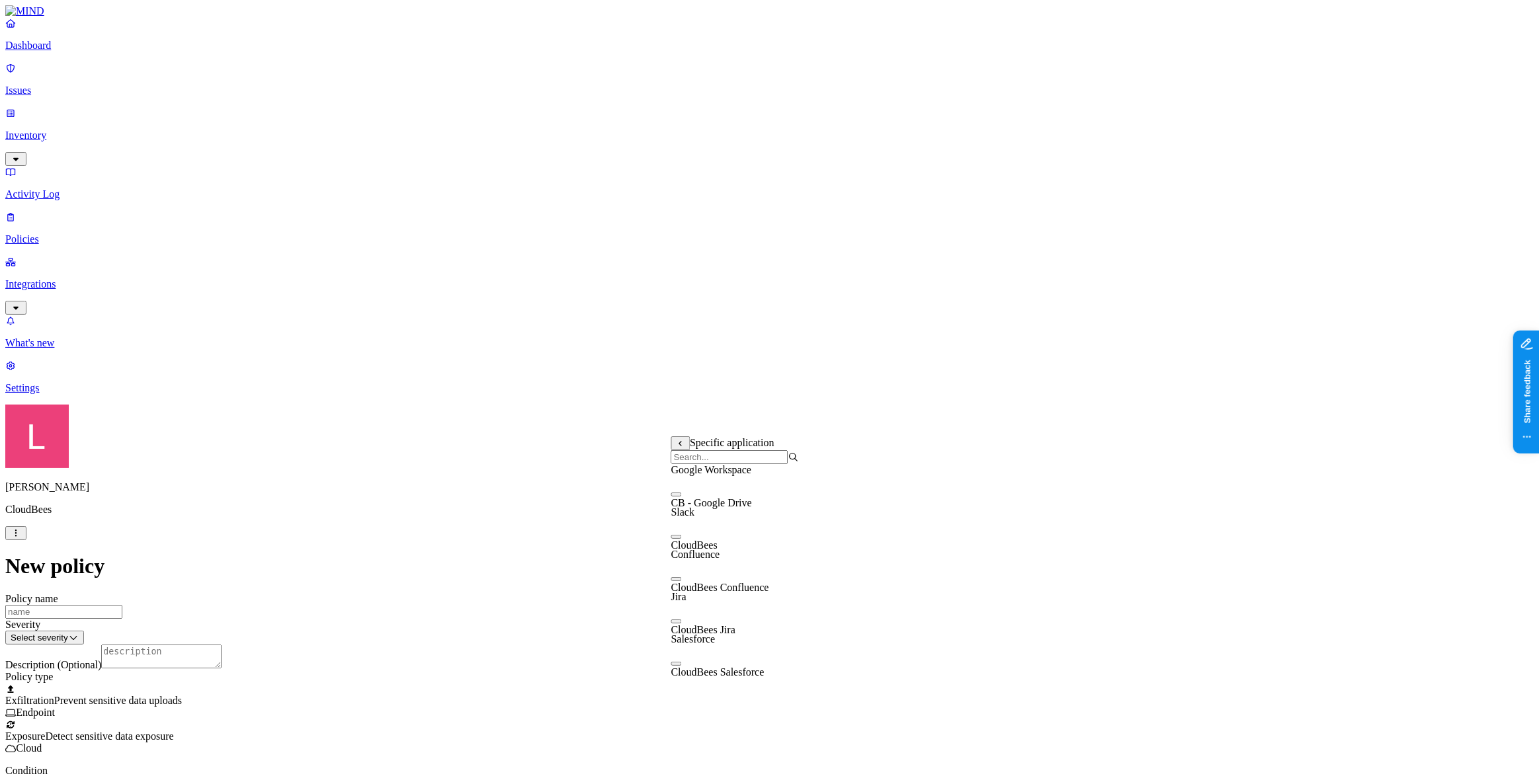
click at [697, 456] on label "Application type" at bounding box center [697, 447] width 50 height 23
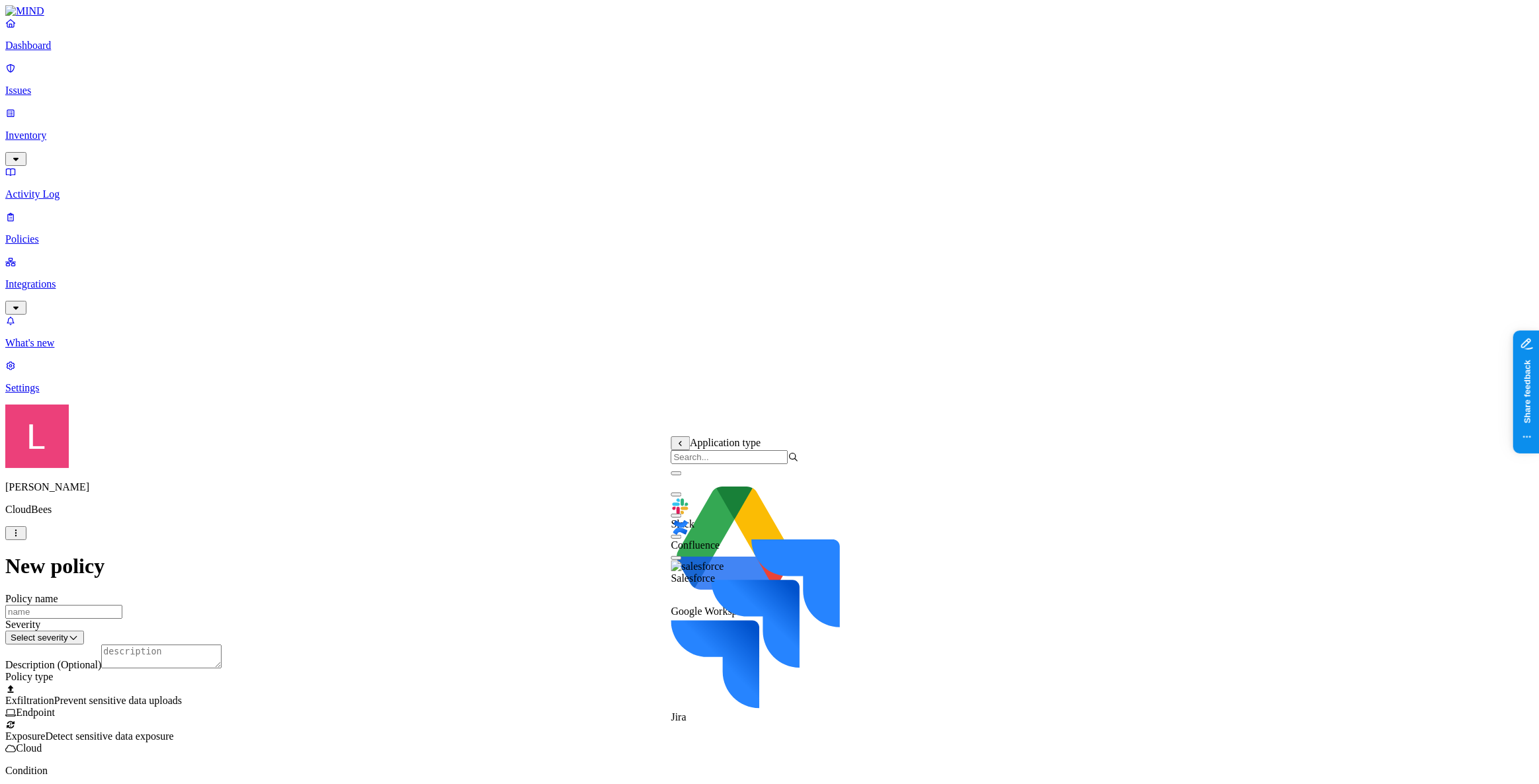
click at [682, 560] on button "button" at bounding box center [676, 558] width 11 height 4
type button "on"
